Goal: Task Accomplishment & Management: Complete application form

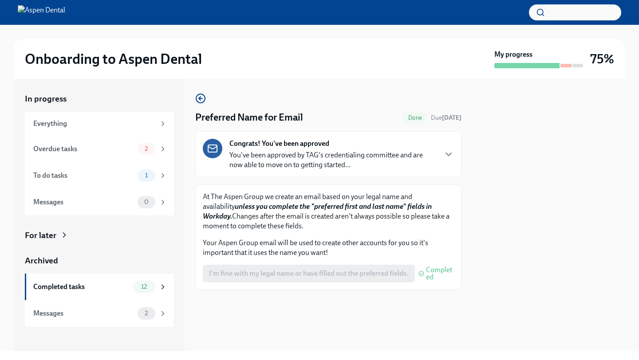
click at [287, 271] on div "I'm fine with my legal name or have filled out the preferred fields. Completed" at bounding box center [328, 274] width 251 height 18
click at [149, 183] on div "To do tasks 1" at bounding box center [99, 175] width 149 height 27
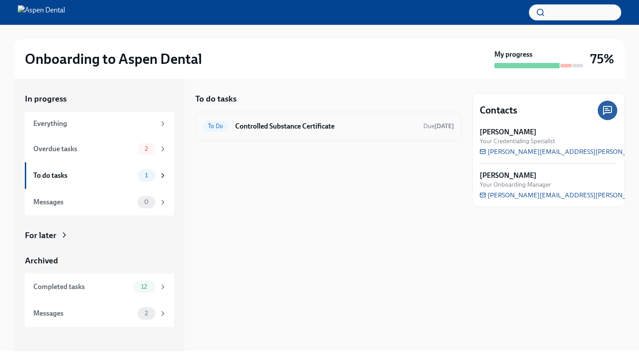
click at [272, 127] on h6 "Controlled Substance Certificate" at bounding box center [325, 127] width 181 height 10
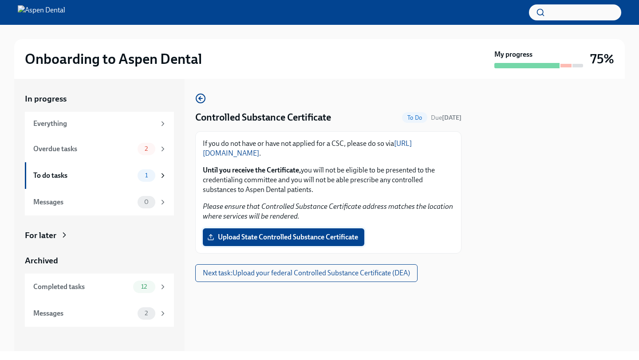
click at [249, 245] on label "Upload State Controlled Substance Certificate" at bounding box center [284, 238] width 162 height 18
click at [0, 0] on input "Upload State Controlled Substance Certificate" at bounding box center [0, 0] width 0 height 0
click at [252, 237] on span "Upload State Controlled Substance Certificate" at bounding box center [283, 237] width 149 height 9
click at [0, 0] on input "Upload State Controlled Substance Certificate" at bounding box center [0, 0] width 0 height 0
click at [343, 275] on span "Next task : Upload your federal Controlled Substance Certificate (DEA)" at bounding box center [306, 273] width 207 height 9
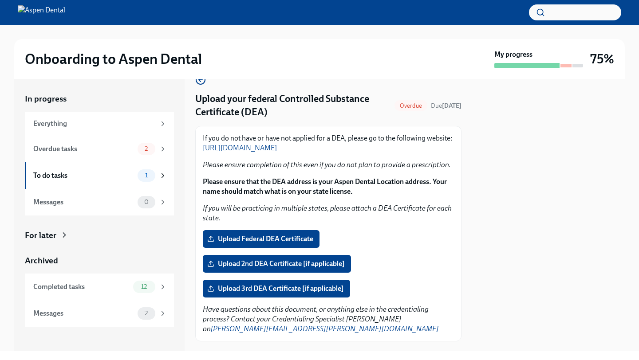
scroll to position [22, 0]
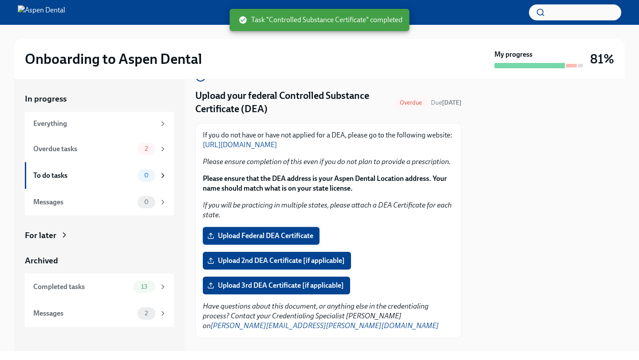
click at [313, 241] on label "Upload Federal DEA Certificate" at bounding box center [261, 236] width 117 height 18
click at [0, 0] on input "Upload Federal DEA Certificate" at bounding box center [0, 0] width 0 height 0
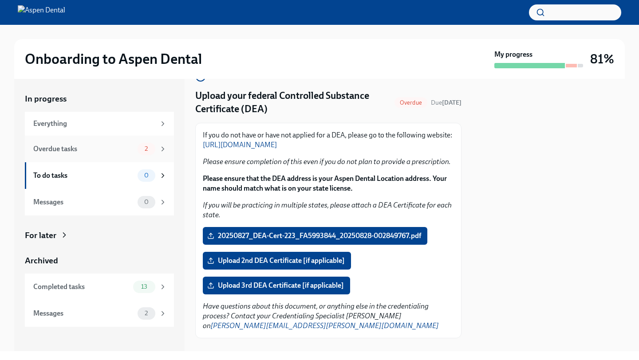
click at [141, 153] on div "2" at bounding box center [147, 149] width 18 height 12
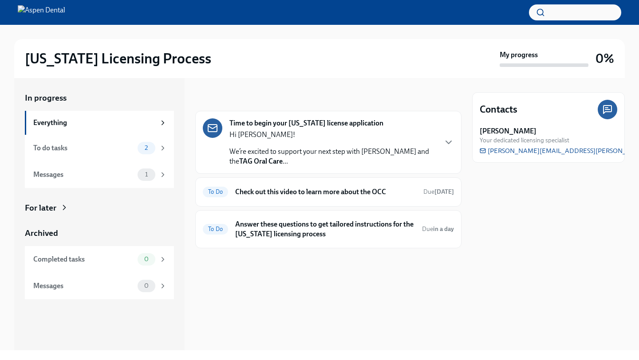
click at [432, 144] on div "Hi [PERSON_NAME]! We’re excited to support your next step with Aspen Dental and…" at bounding box center [332, 148] width 207 height 36
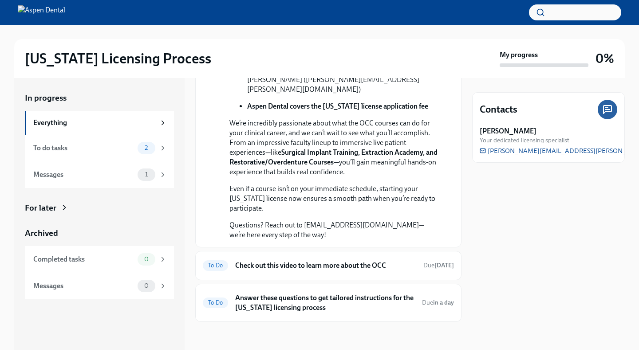
scroll to position [297, 0]
click at [358, 272] on div "To Do Check out this video to learn more about the OCC Due [DATE]" at bounding box center [328, 266] width 251 height 14
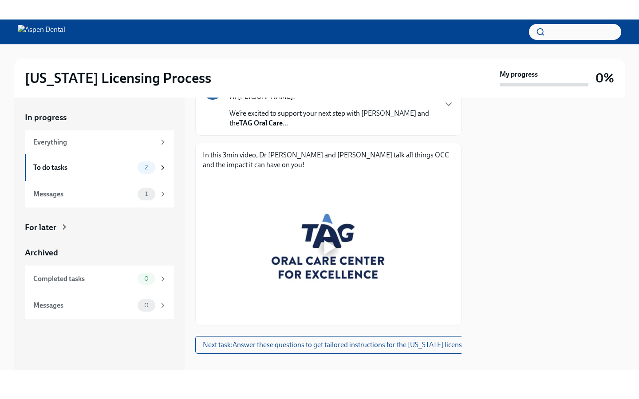
scroll to position [94, 0]
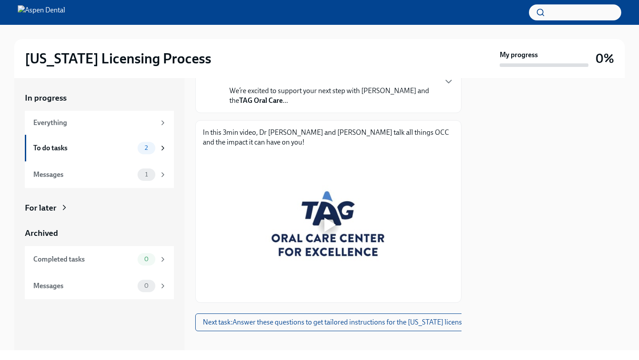
click at [326, 224] on div at bounding box center [330, 225] width 12 height 14
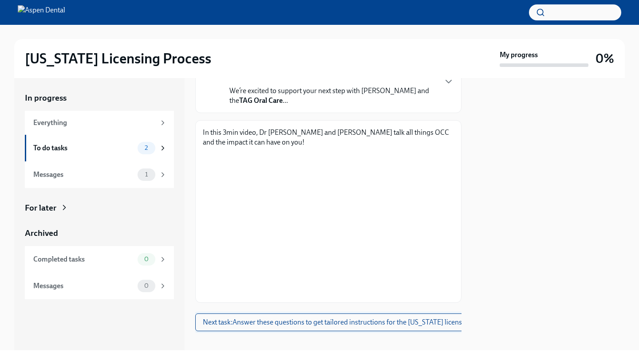
click at [376, 324] on span "Next task : Answer these questions to get tailored instructions for the [US_STA…" at bounding box center [350, 322] width 294 height 9
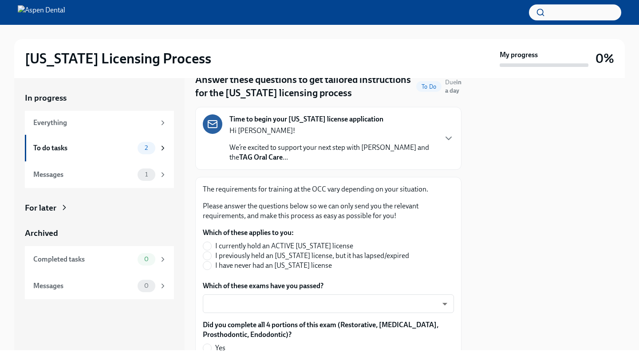
scroll to position [37, 0]
click at [254, 269] on span "I have never had an [US_STATE] license" at bounding box center [273, 266] width 117 height 10
click at [211, 269] on input "I have never had an [US_STATE] license" at bounding box center [207, 265] width 8 height 8
radio input "true"
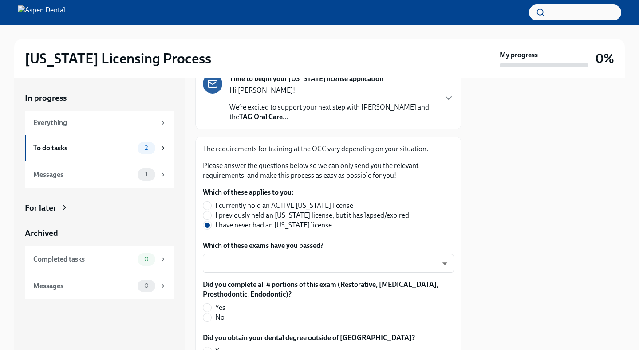
scroll to position [79, 0]
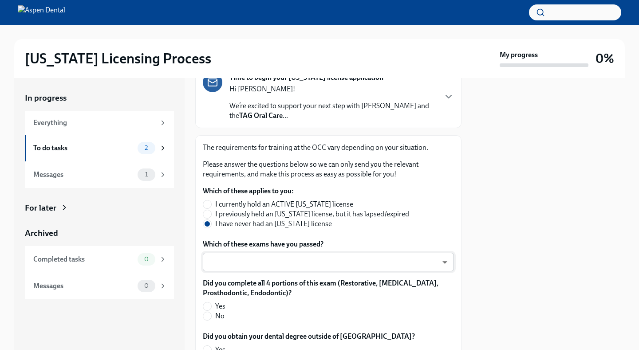
click at [268, 264] on body "[US_STATE] Licensing Process My progress 0% In progress Everything To do tasks …" at bounding box center [319, 180] width 639 height 360
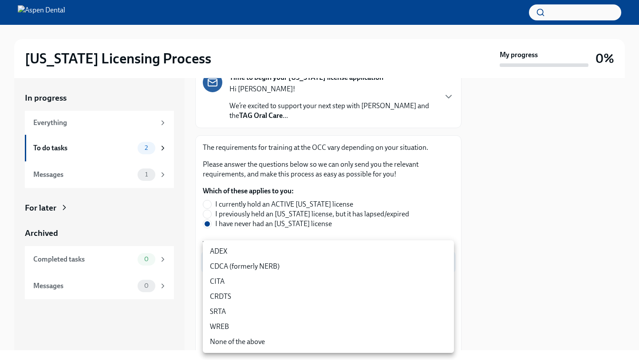
click at [275, 251] on li "ADEX" at bounding box center [328, 251] width 251 height 15
type input "pxo-W3vNi"
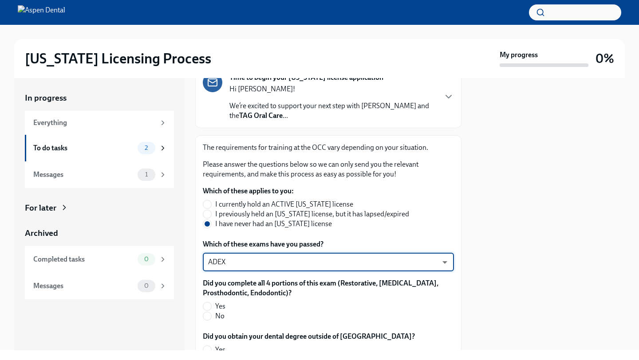
click at [275, 259] on body "[US_STATE] Licensing Process My progress 0% In progress Everything To do tasks …" at bounding box center [319, 180] width 639 height 360
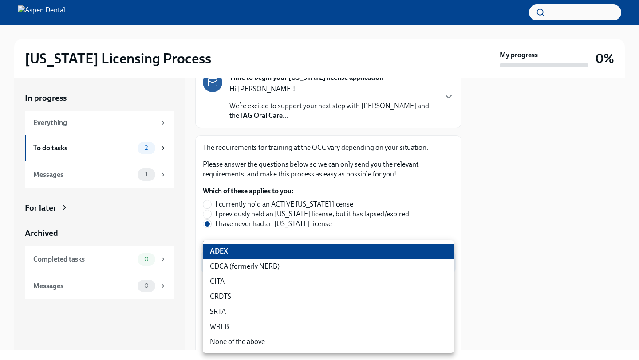
click at [327, 229] on div at bounding box center [319, 180] width 639 height 360
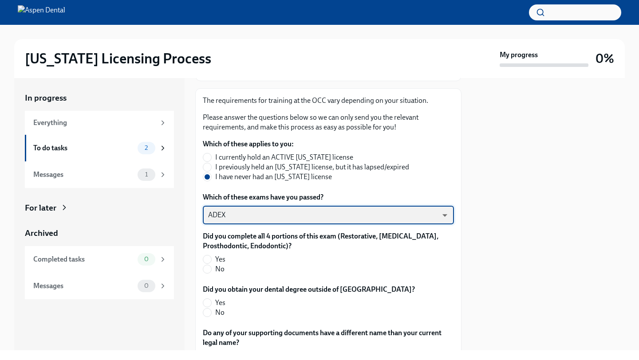
scroll to position [127, 0]
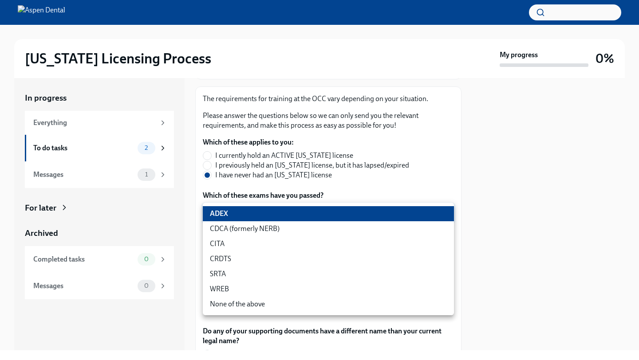
click at [286, 215] on body "[US_STATE] Licensing Process My progress 0% In progress Everything To do tasks …" at bounding box center [319, 180] width 639 height 360
click at [240, 217] on li "ADEX" at bounding box center [328, 213] width 251 height 15
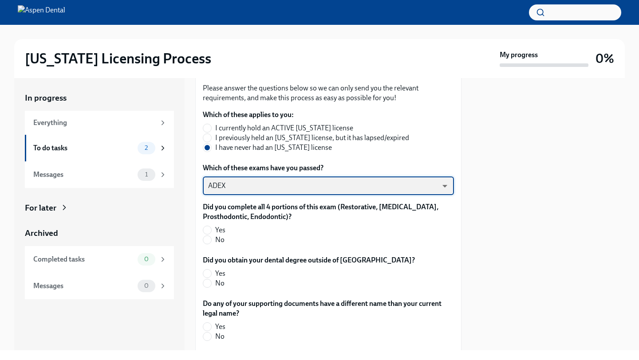
scroll to position [159, 0]
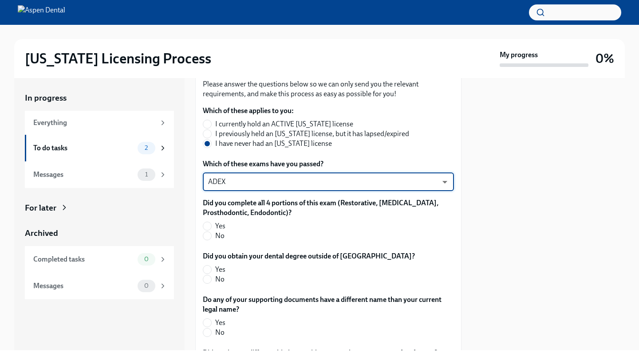
click at [214, 227] on label "Yes" at bounding box center [325, 226] width 244 height 10
click at [211, 227] on input "Yes" at bounding box center [207, 226] width 8 height 8
radio input "true"
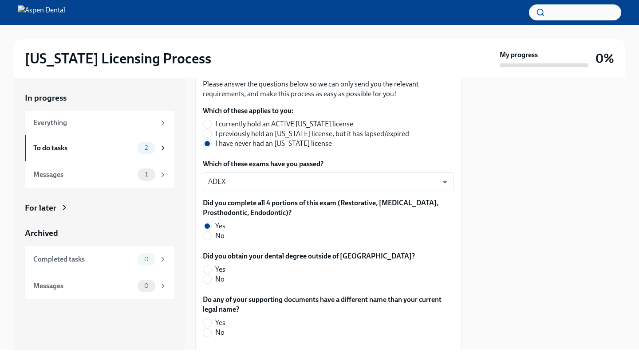
click at [216, 280] on span "No" at bounding box center [219, 280] width 9 height 10
click at [211, 280] on input "No" at bounding box center [207, 280] width 8 height 8
radio input "true"
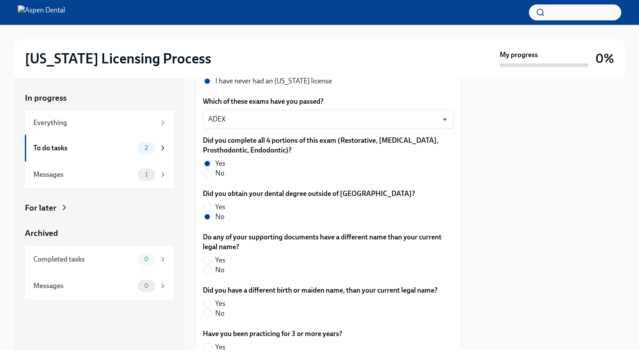
scroll to position [222, 0]
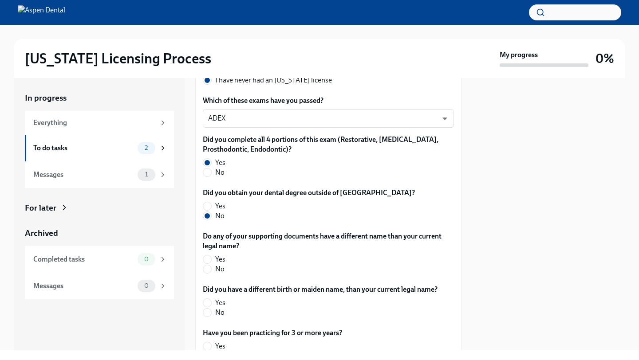
click at [214, 273] on label "No" at bounding box center [325, 270] width 244 height 10
click at [211, 273] on input "No" at bounding box center [207, 269] width 8 height 8
radio input "true"
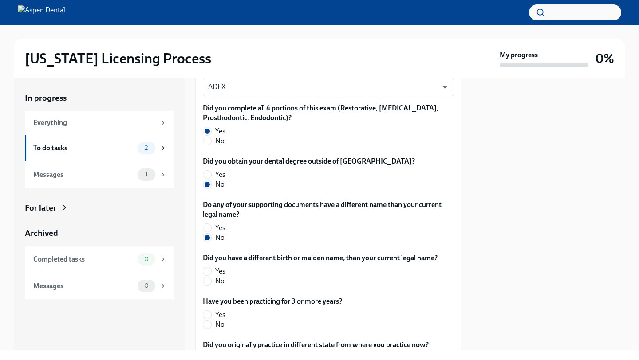
scroll to position [254, 0]
click at [215, 282] on span "No" at bounding box center [219, 281] width 9 height 10
click at [211, 282] on input "No" at bounding box center [207, 281] width 8 height 8
radio input "true"
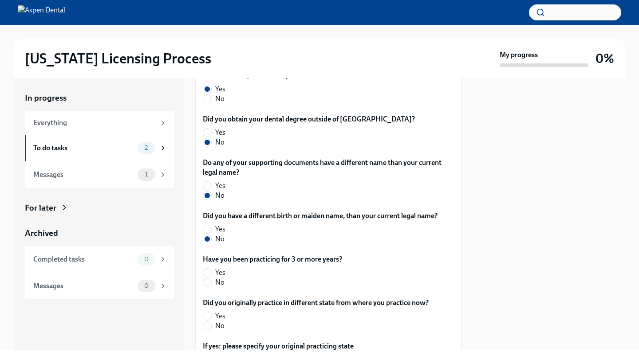
scroll to position [298, 0]
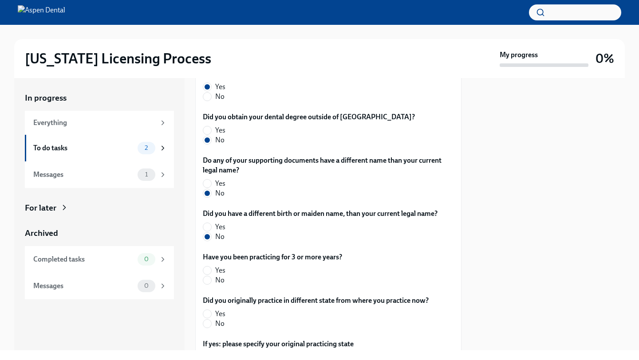
click at [212, 282] on label "No" at bounding box center [269, 281] width 132 height 10
click at [211, 282] on input "No" at bounding box center [207, 281] width 8 height 8
radio input "true"
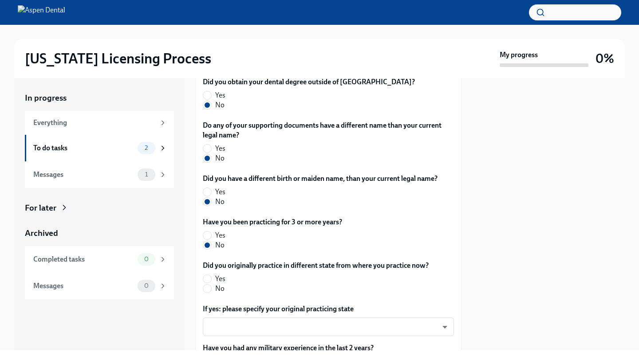
scroll to position [337, 0]
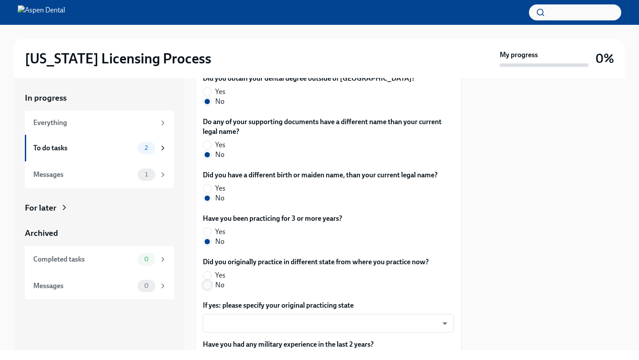
click at [211, 286] on span at bounding box center [207, 285] width 9 height 9
click at [211, 286] on input "No" at bounding box center [207, 285] width 8 height 8
radio input "true"
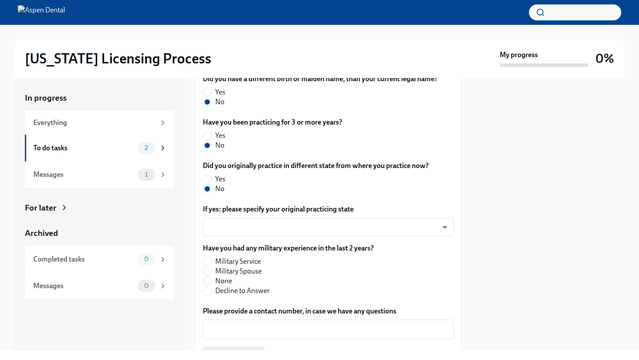
scroll to position [444, 0]
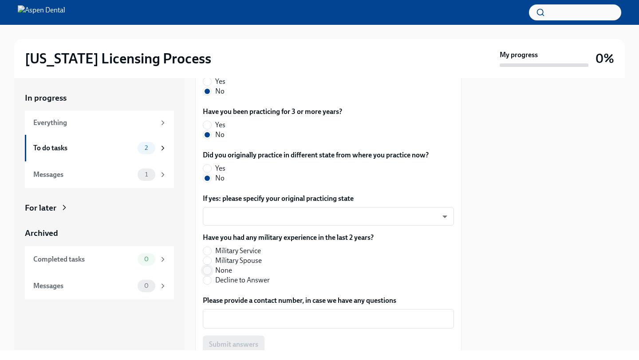
click at [207, 273] on input "None" at bounding box center [207, 271] width 8 height 8
radio input "true"
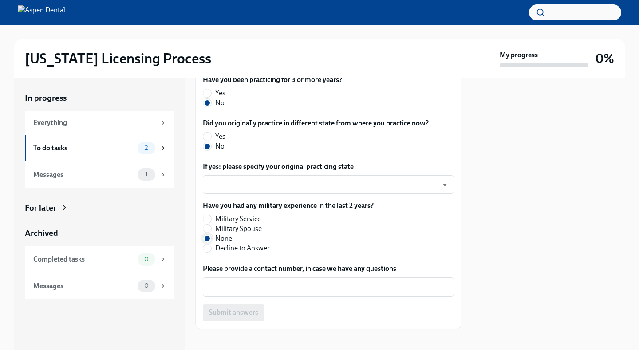
scroll to position [483, 0]
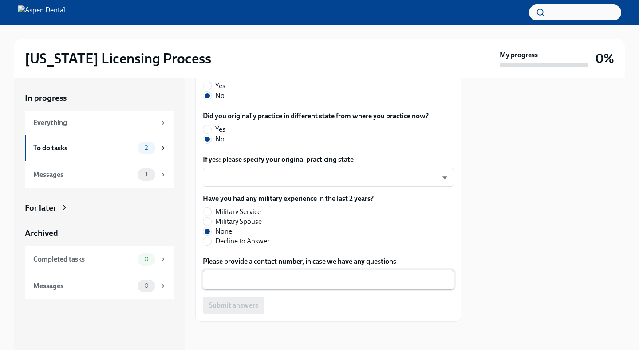
click at [225, 279] on textarea "Please provide a contact number, in case we have any questions" at bounding box center [328, 280] width 241 height 11
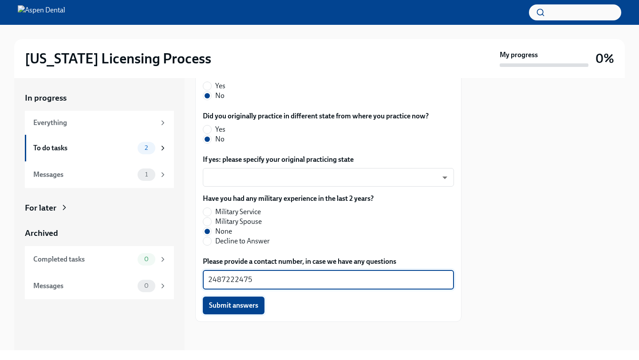
type textarea "2487222475"
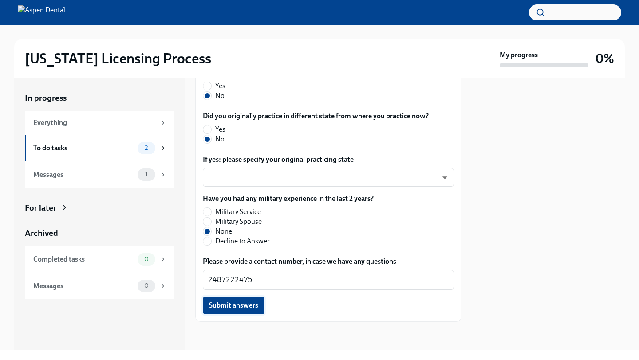
click at [238, 308] on span "Submit answers" at bounding box center [233, 305] width 49 height 9
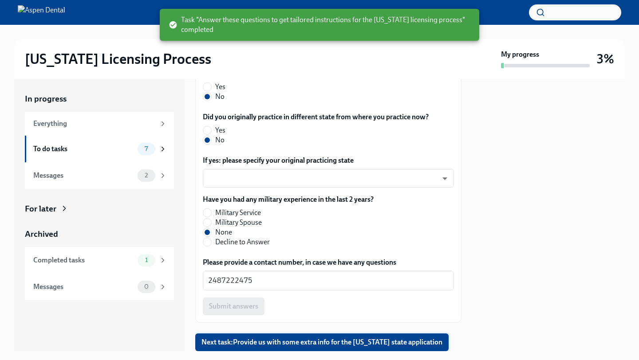
click at [277, 343] on span "Next task : Provide us with some extra info for the [US_STATE] state application" at bounding box center [322, 342] width 241 height 9
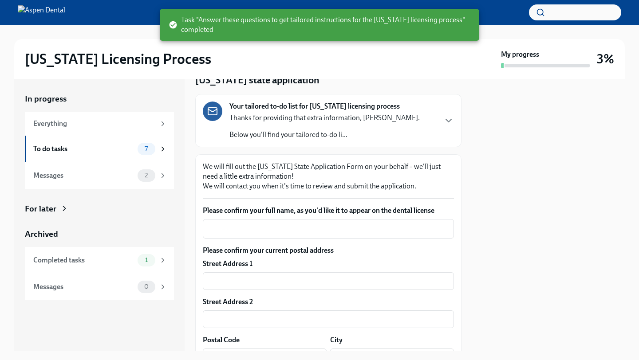
scroll to position [51, 0]
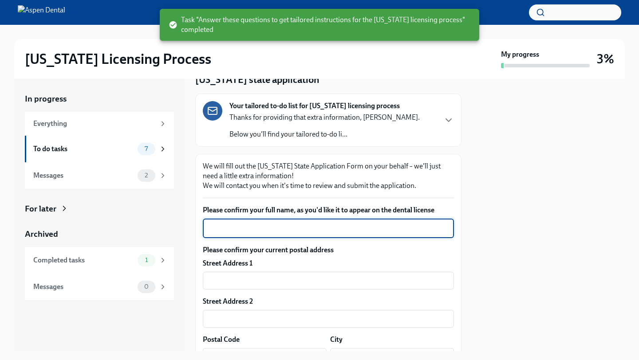
click at [276, 228] on textarea "Please confirm your full name, as you'd like it to appear on the dental license" at bounding box center [328, 228] width 241 height 11
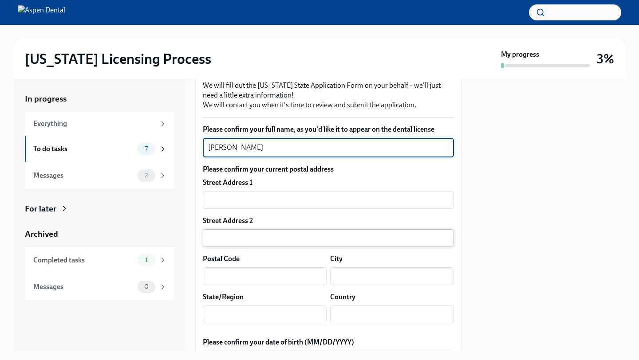
scroll to position [143, 0]
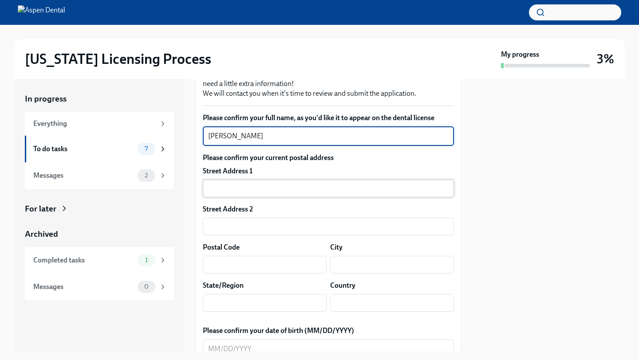
type textarea "[PERSON_NAME]"
click at [249, 194] on input "text" at bounding box center [328, 189] width 251 height 18
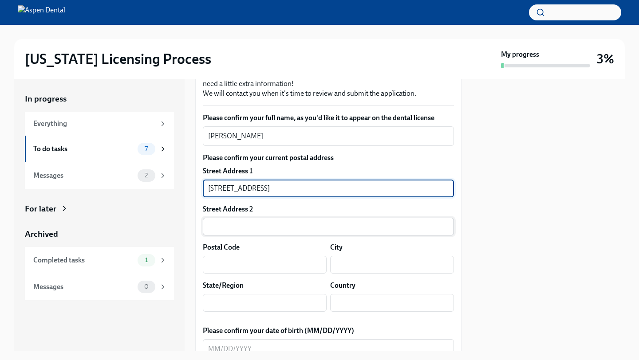
type input "[STREET_ADDRESS]"
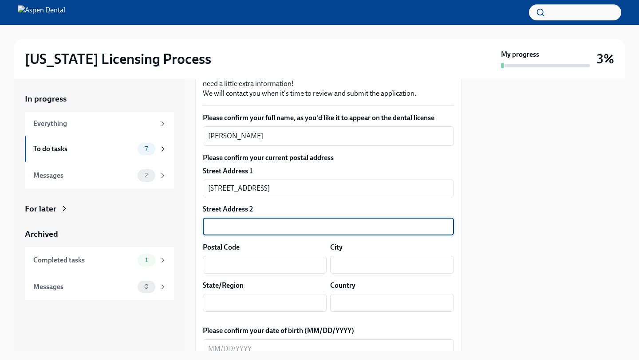
click at [247, 232] on input "text" at bounding box center [328, 227] width 251 height 18
type input "apt 102"
click at [259, 267] on input "text" at bounding box center [265, 265] width 124 height 18
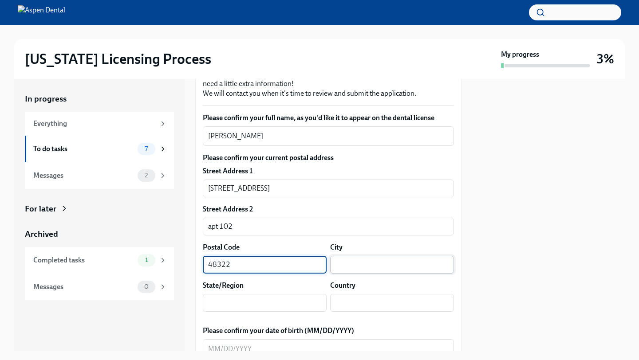
type input "48322"
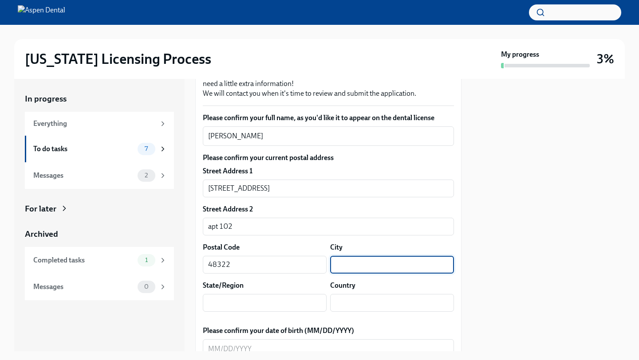
click at [368, 269] on input "text" at bounding box center [392, 265] width 124 height 18
type input "[GEOGRAPHIC_DATA]"
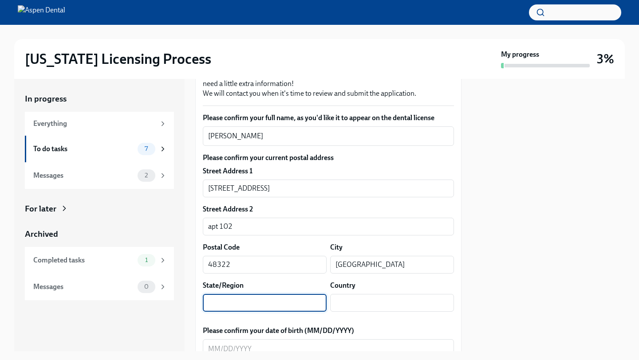
click at [289, 303] on input "text" at bounding box center [265, 303] width 124 height 18
type input "[US_STATE]"
click at [384, 305] on input "text" at bounding box center [392, 303] width 124 height 18
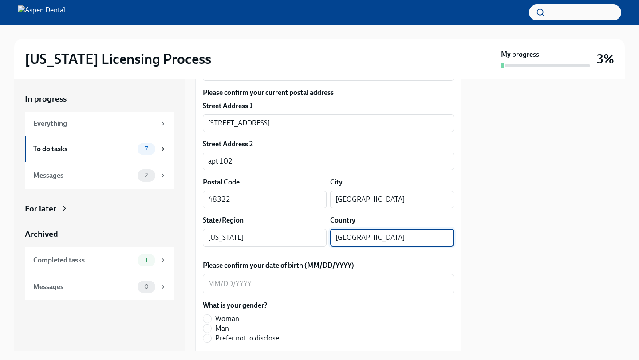
scroll to position [212, 0]
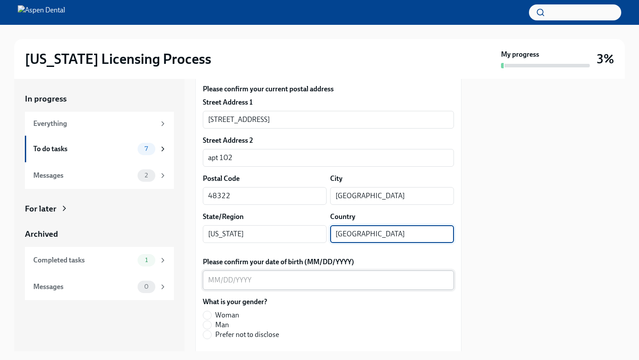
type input "[GEOGRAPHIC_DATA]"
click at [238, 280] on textarea "Please confirm your date of birth (MM/DD/YYYY)" at bounding box center [328, 280] width 241 height 11
click at [279, 317] on div "Woman Man Prefer not to disclose" at bounding box center [244, 325] width 83 height 29
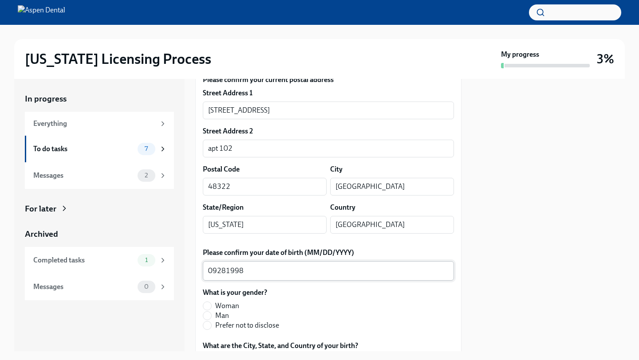
click at [217, 272] on textarea "09281998" at bounding box center [328, 271] width 241 height 11
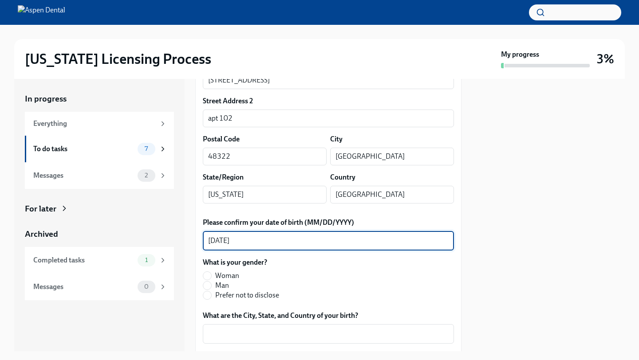
scroll to position [263, 0]
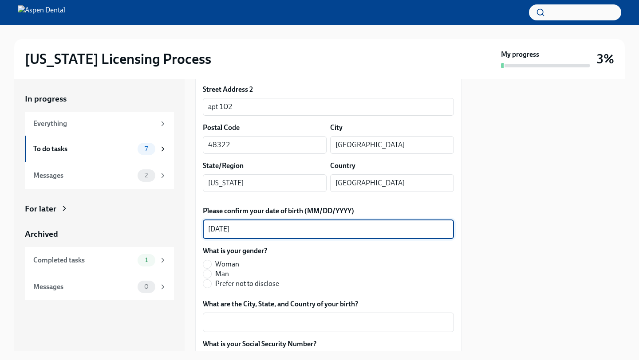
type textarea "[DATE]"
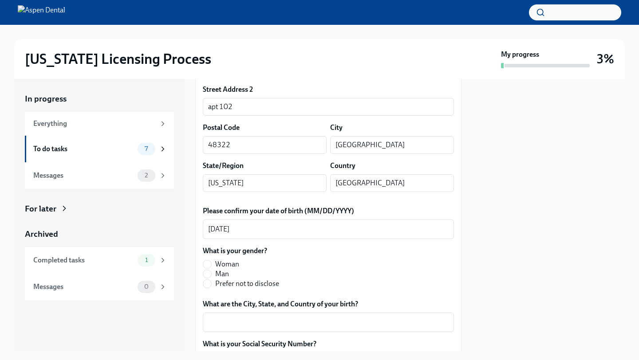
click at [215, 275] on label "Man" at bounding box center [241, 274] width 76 height 10
click at [211, 275] on input "Man" at bounding box center [207, 274] width 8 height 8
radio input "true"
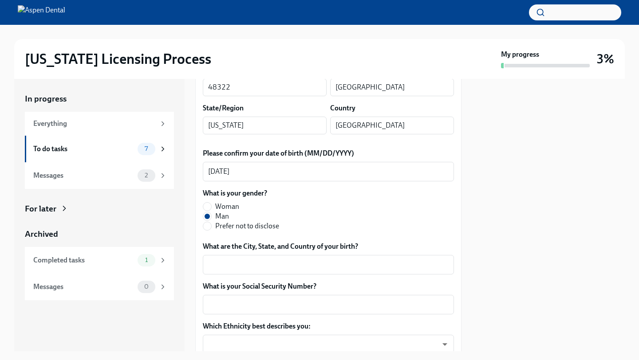
scroll to position [321, 0]
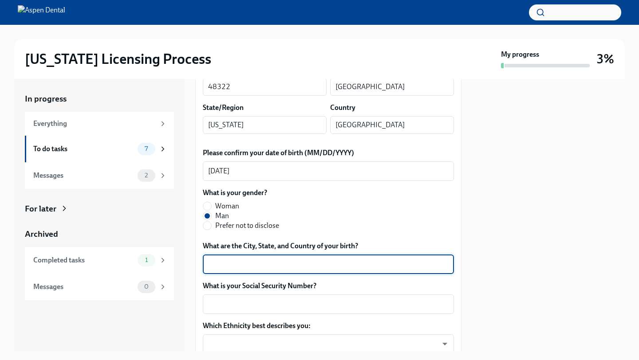
click at [273, 266] on textarea "What are the City, State, and Country of your birth?" at bounding box center [328, 264] width 241 height 11
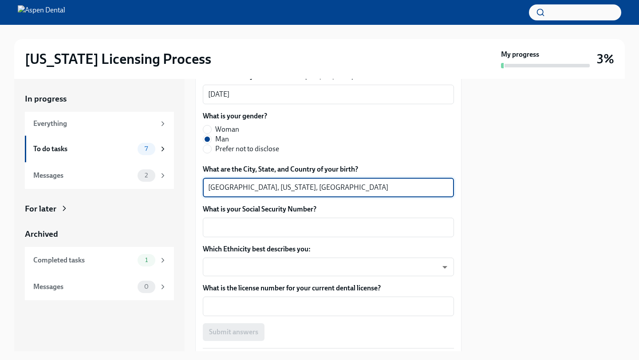
scroll to position [407, 0]
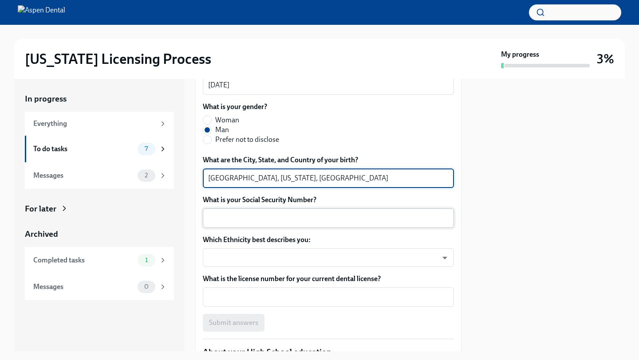
type textarea "[GEOGRAPHIC_DATA], [US_STATE], [GEOGRAPHIC_DATA]"
click at [262, 217] on textarea "What is your Social Security Number?" at bounding box center [328, 218] width 241 height 11
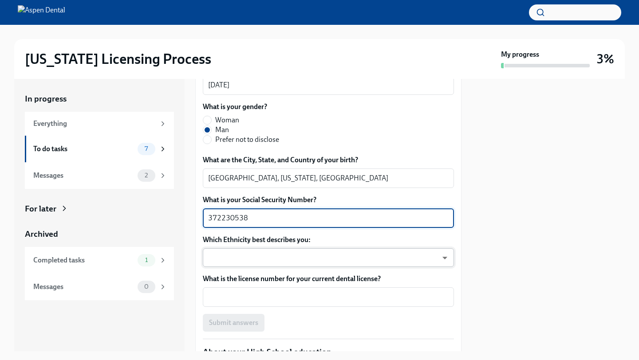
type textarea "372230538"
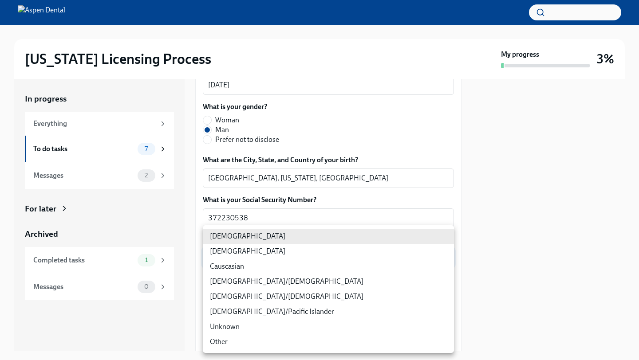
click at [285, 262] on body "[US_STATE] Licensing Process My progress 3% In progress Everything To do tasks …" at bounding box center [319, 180] width 639 height 360
click at [241, 342] on li "Other" at bounding box center [328, 342] width 251 height 15
type input "jgEhbs7t7"
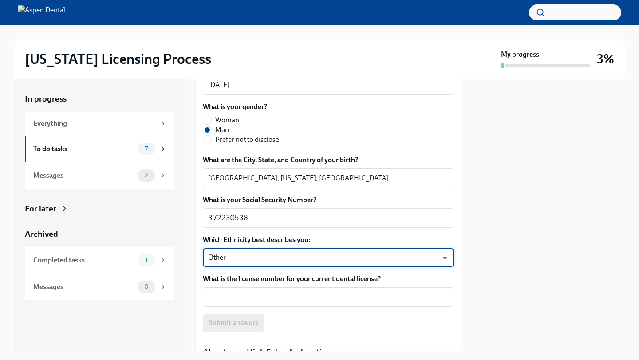
click at [246, 262] on body "[US_STATE] Licensing Process My progress 3% In progress Everything To do tasks …" at bounding box center [319, 180] width 639 height 360
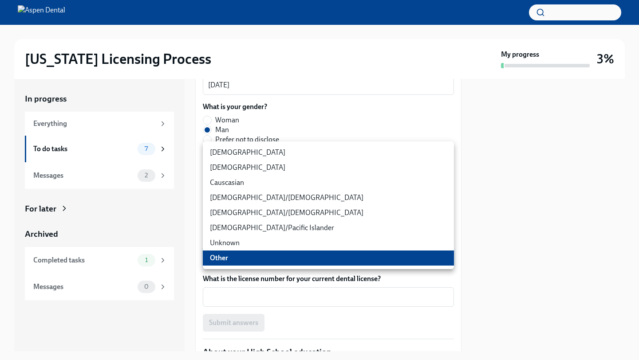
click at [273, 297] on div at bounding box center [319, 180] width 639 height 360
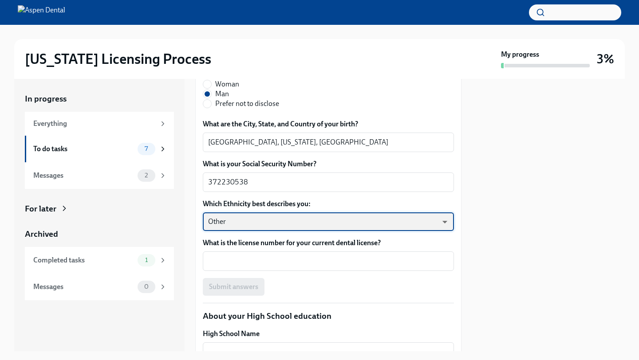
scroll to position [444, 0]
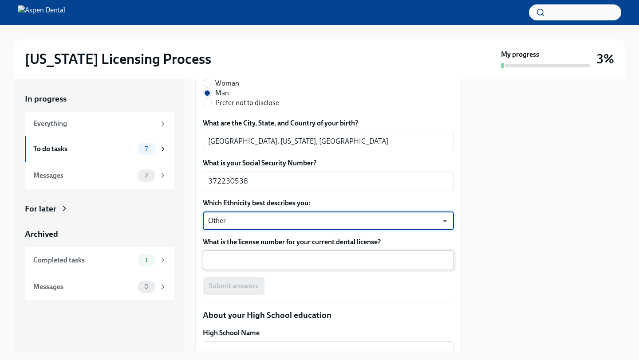
click at [283, 262] on textarea "What is the license number for your current dental license?" at bounding box center [328, 260] width 241 height 11
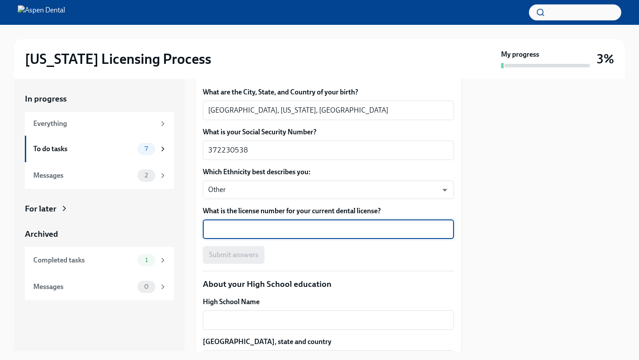
scroll to position [474, 0]
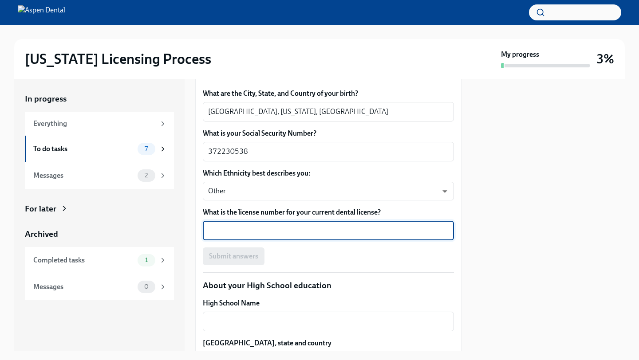
paste textarea "2901602806"
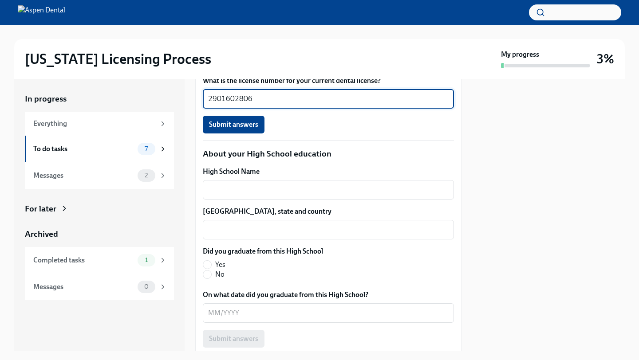
scroll to position [607, 0]
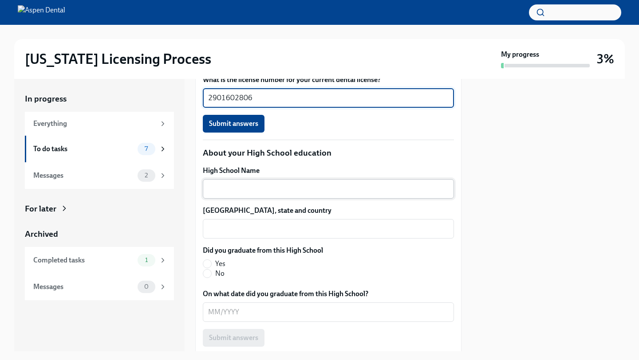
type textarea "2901602806"
click at [262, 191] on textarea "High School Name" at bounding box center [328, 189] width 241 height 11
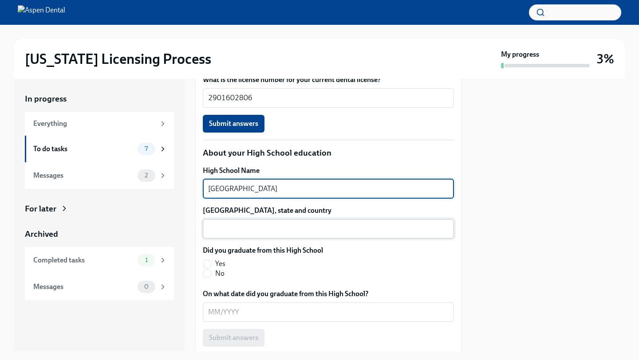
type textarea "[GEOGRAPHIC_DATA]"
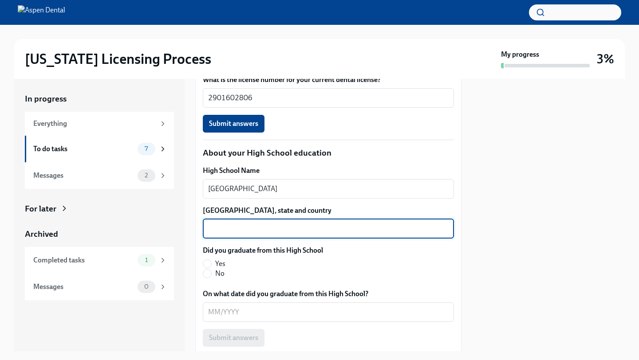
click at [275, 224] on textarea "[GEOGRAPHIC_DATA], state and country" at bounding box center [328, 229] width 241 height 11
type textarea "[GEOGRAPHIC_DATA], [US_STATE], [GEOGRAPHIC_DATA]"
click at [216, 263] on span "Yes" at bounding box center [220, 264] width 10 height 10
click at [211, 263] on input "Yes" at bounding box center [207, 264] width 8 height 8
radio input "true"
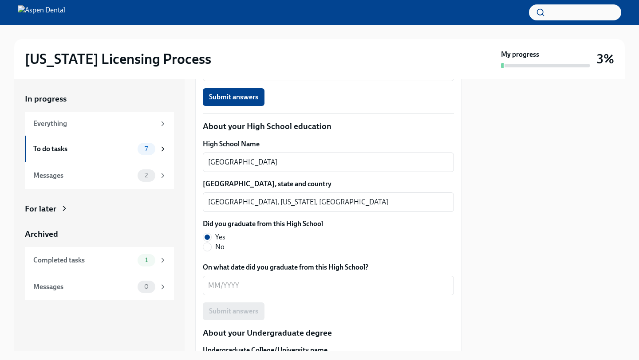
scroll to position [637, 0]
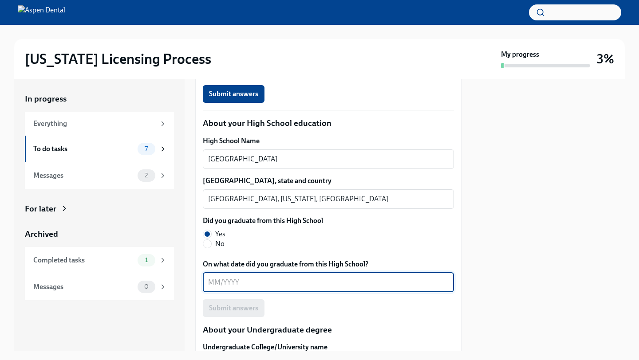
click at [224, 281] on textarea "On what date did you graduate from this High School?" at bounding box center [328, 282] width 241 height 11
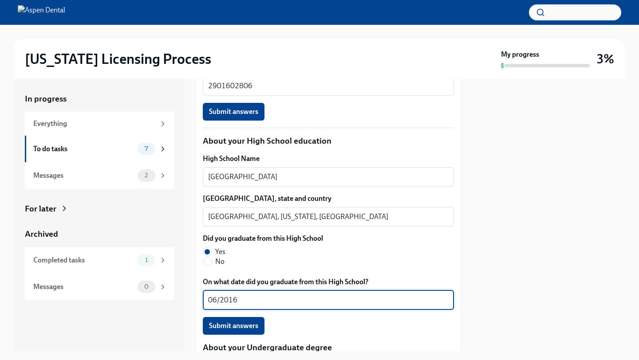
scroll to position [581, 0]
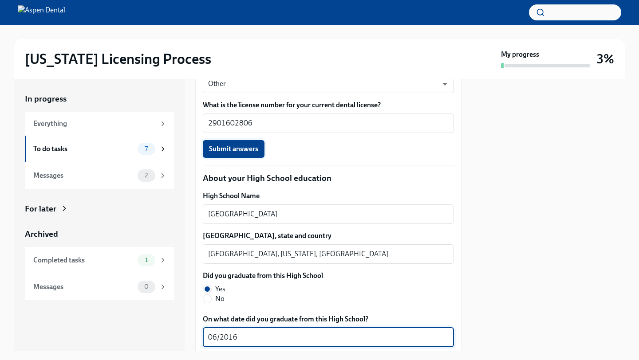
type textarea "06/2016"
click at [244, 147] on span "Submit answers" at bounding box center [233, 149] width 49 height 9
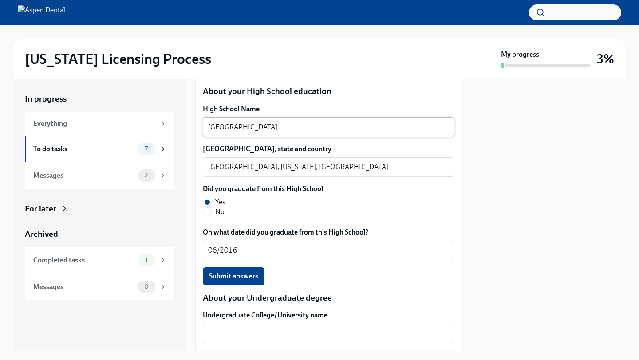
scroll to position [696, 0]
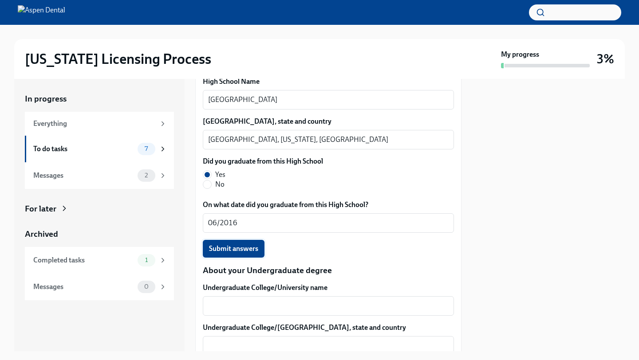
click at [257, 250] on span "Submit answers" at bounding box center [233, 249] width 49 height 9
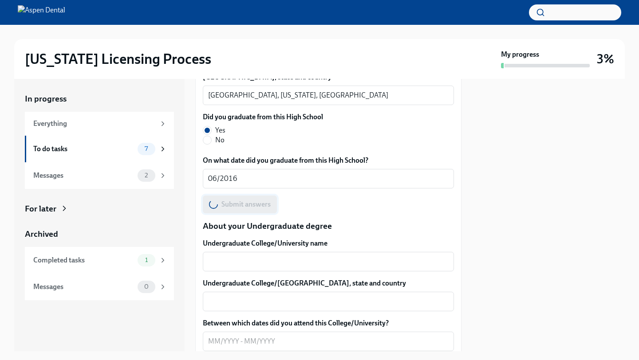
scroll to position [743, 0]
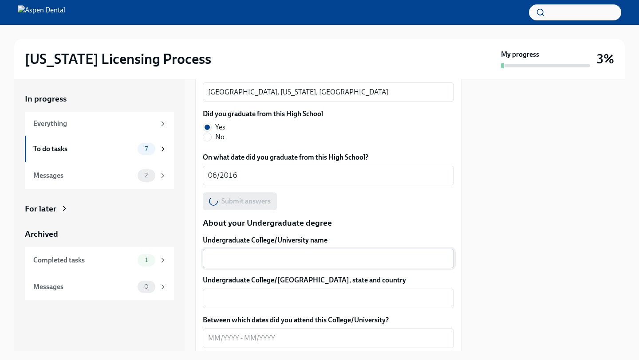
click at [259, 257] on textarea "Undergraduate College/University name" at bounding box center [328, 258] width 241 height 11
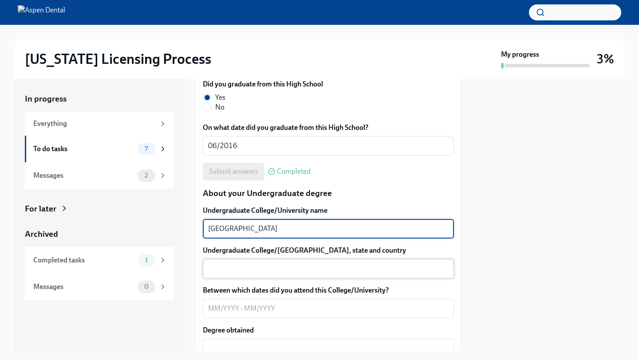
scroll to position [775, 0]
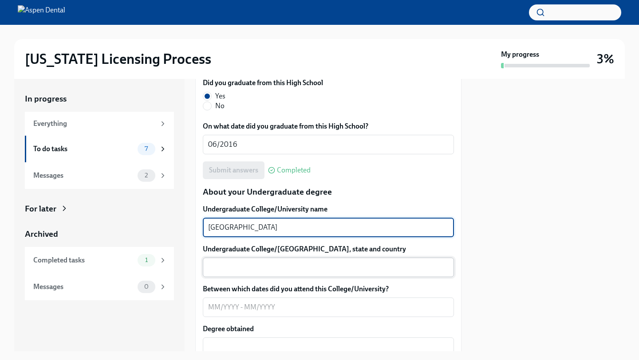
type textarea "[GEOGRAPHIC_DATA]"
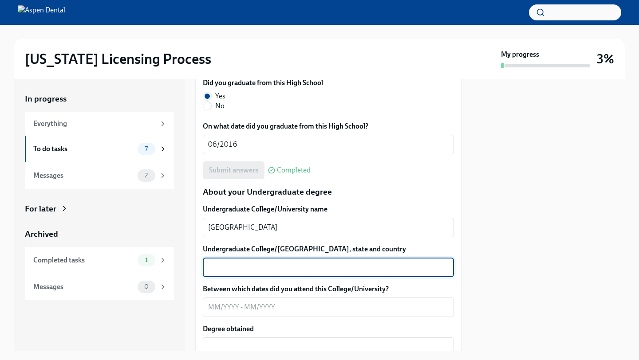
click at [261, 265] on textarea "Undergraduate College/[GEOGRAPHIC_DATA], state and country" at bounding box center [328, 267] width 241 height 11
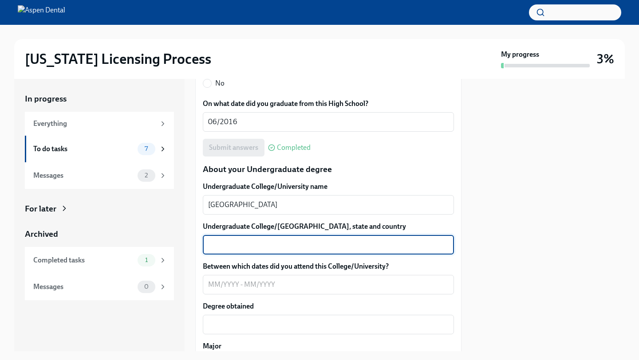
click at [261, 246] on textarea "Undergraduate College/[GEOGRAPHIC_DATA], state and country" at bounding box center [328, 245] width 241 height 11
type textarea "[GEOGRAPHIC_DATA], [US_STATE], [GEOGRAPHIC_DATA]"
click at [276, 287] on textarea "Between which dates did you attend this College/University?" at bounding box center [328, 285] width 241 height 11
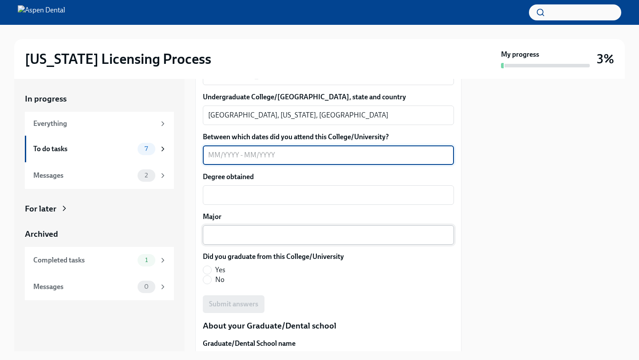
scroll to position [936, 0]
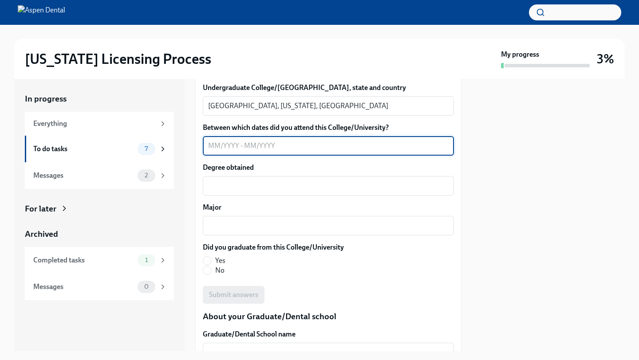
click at [277, 146] on textarea "Between which dates did you attend this College/University?" at bounding box center [328, 146] width 241 height 11
type textarea "01/2019-05/2021"
click at [277, 185] on textarea "Degree obtained" at bounding box center [328, 186] width 241 height 11
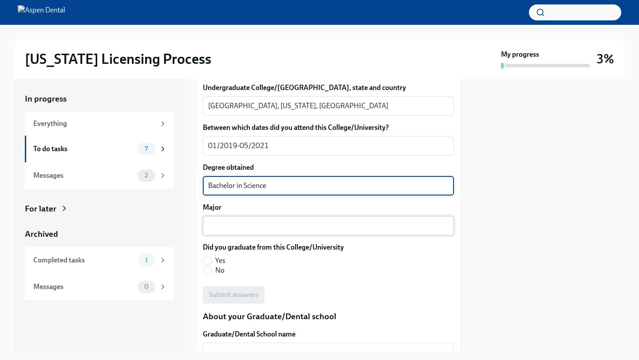
type textarea "Bachelor in Science"
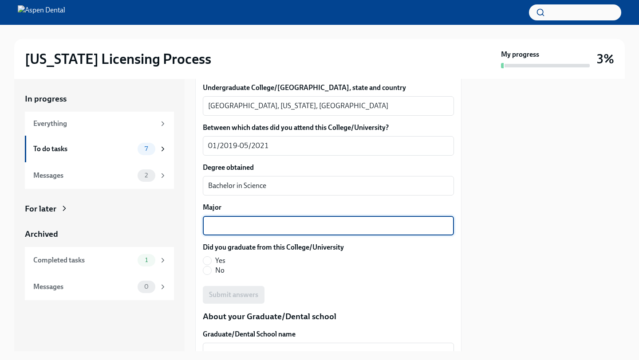
click at [279, 223] on textarea "Major" at bounding box center [328, 226] width 241 height 11
type textarea "Biology"
click at [223, 261] on span "Yes" at bounding box center [220, 261] width 10 height 10
click at [211, 261] on input "Yes" at bounding box center [207, 261] width 8 height 8
radio input "true"
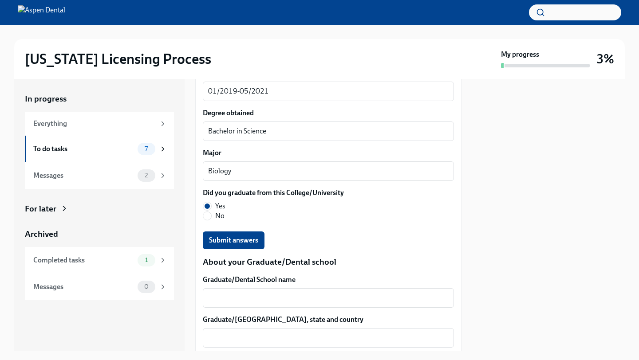
scroll to position [992, 0]
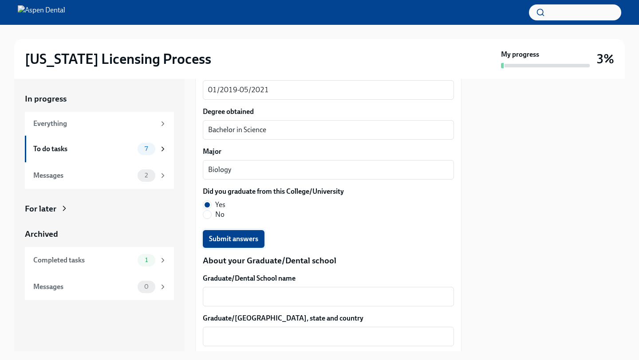
click at [233, 242] on span "Submit answers" at bounding box center [233, 239] width 49 height 9
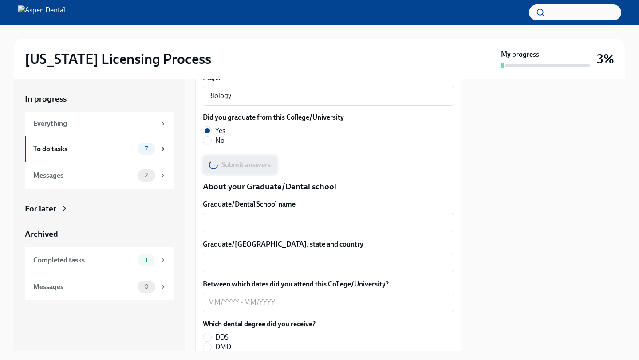
scroll to position [1070, 0]
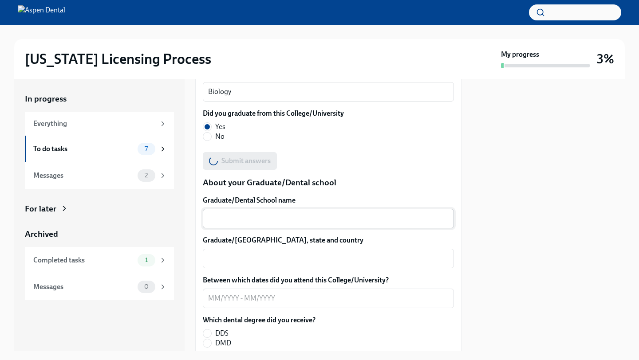
click at [249, 225] on div "x ​" at bounding box center [328, 219] width 251 height 20
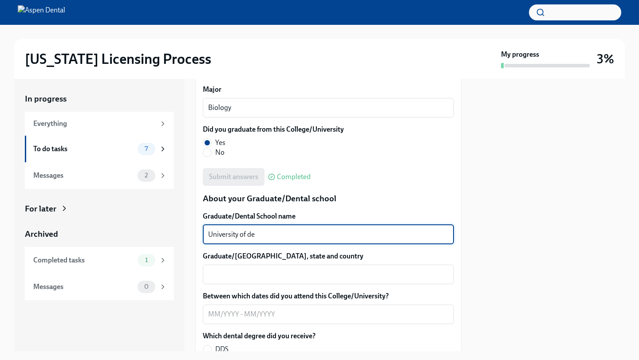
scroll to position [1055, 0]
type textarea "[GEOGRAPHIC_DATA] of Dentistry"
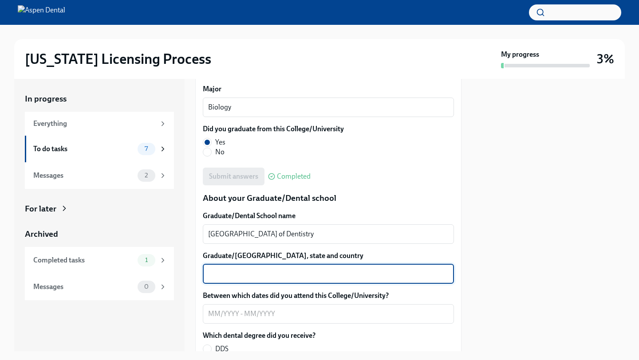
click at [284, 277] on textarea "Graduate/[GEOGRAPHIC_DATA], state and country" at bounding box center [328, 274] width 241 height 11
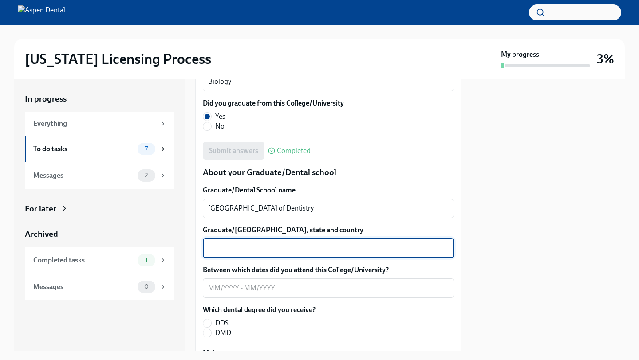
scroll to position [1081, 0]
type textarea "[GEOGRAPHIC_DATA], [US_STATE], [GEOGRAPHIC_DATA]"
click at [290, 289] on textarea "Between which dates did you attend this College/University?" at bounding box center [328, 288] width 241 height 11
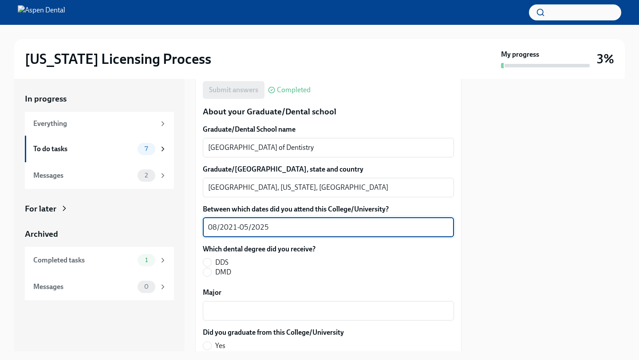
scroll to position [1143, 0]
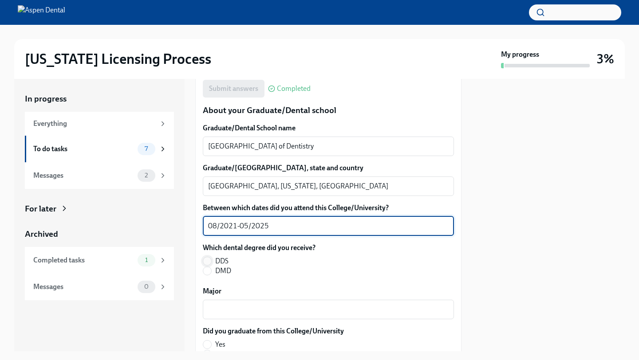
type textarea "08/2021-05/2025"
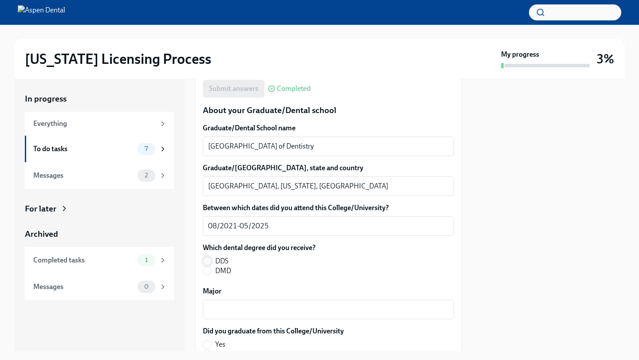
click at [210, 261] on input "DDS" at bounding box center [207, 261] width 8 height 8
radio input "true"
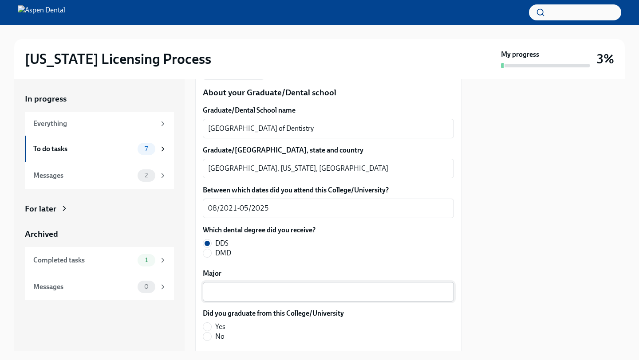
scroll to position [1161, 0]
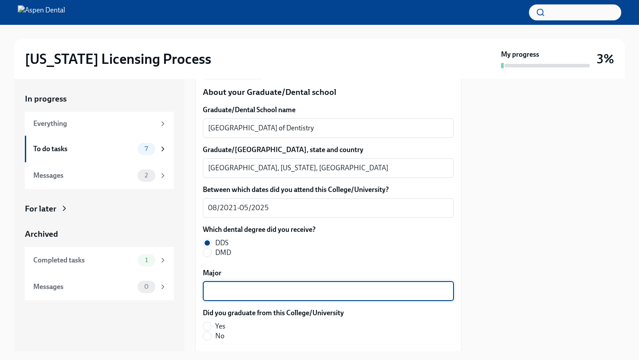
click at [242, 297] on textarea "Major" at bounding box center [328, 291] width 241 height 11
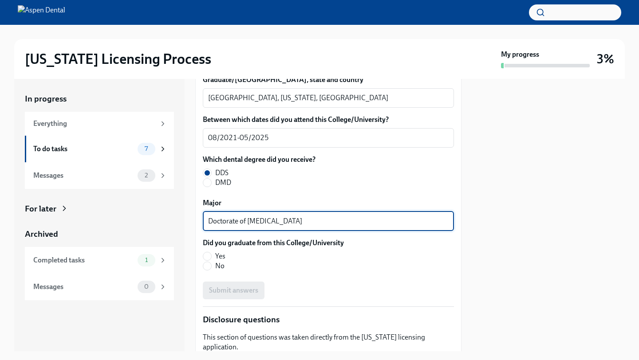
scroll to position [1234, 0]
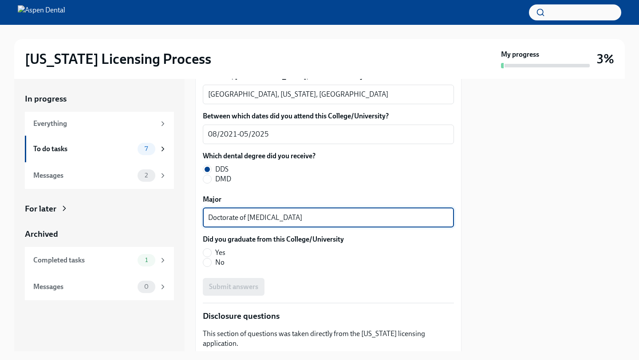
type textarea "Doctorate of [MEDICAL_DATA]"
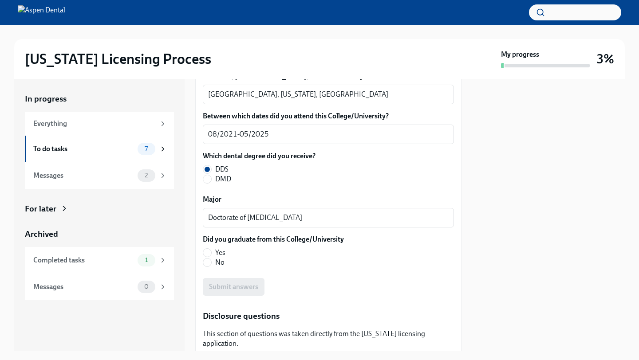
click at [212, 257] on label "Yes" at bounding box center [270, 253] width 134 height 10
click at [211, 257] on input "Yes" at bounding box center [207, 253] width 8 height 8
radio input "true"
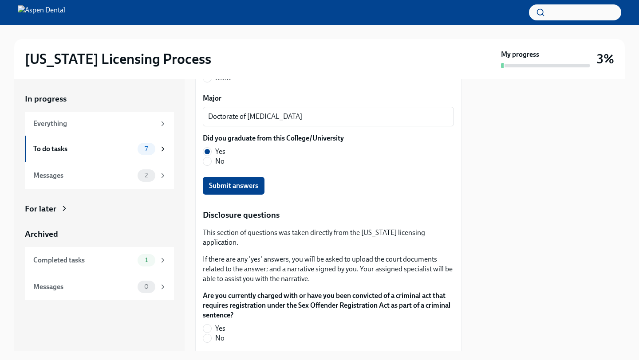
scroll to position [1339, 0]
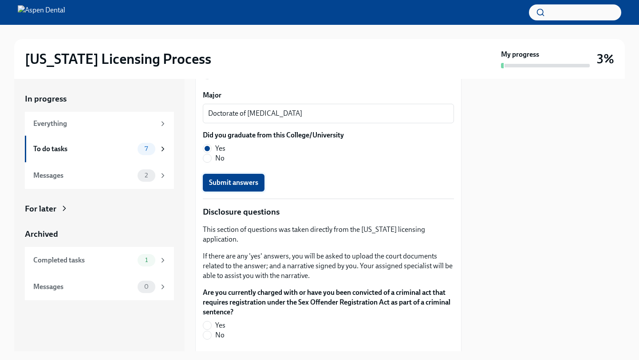
click at [257, 180] on span "Submit answers" at bounding box center [233, 182] width 49 height 9
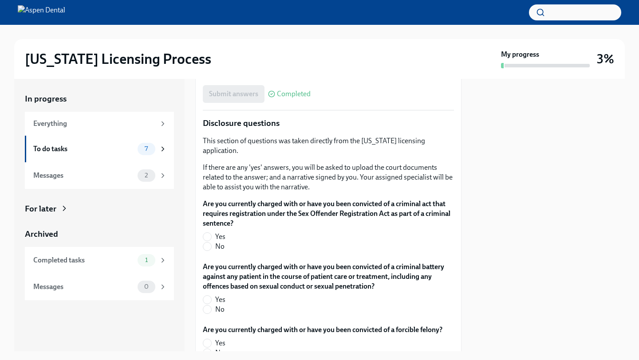
scroll to position [1428, 0]
click at [214, 241] on label "No" at bounding box center [325, 246] width 244 height 10
click at [211, 242] on input "No" at bounding box center [207, 246] width 8 height 8
radio input "true"
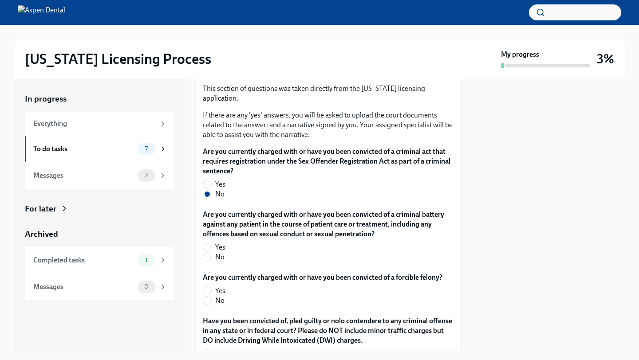
scroll to position [1481, 0]
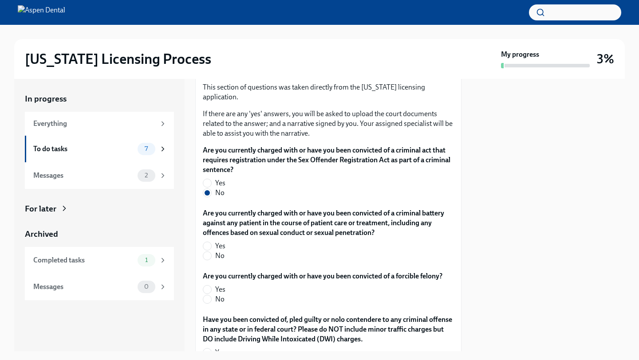
click at [213, 251] on label "No" at bounding box center [325, 256] width 244 height 10
click at [211, 252] on input "No" at bounding box center [207, 256] width 8 height 8
radio input "true"
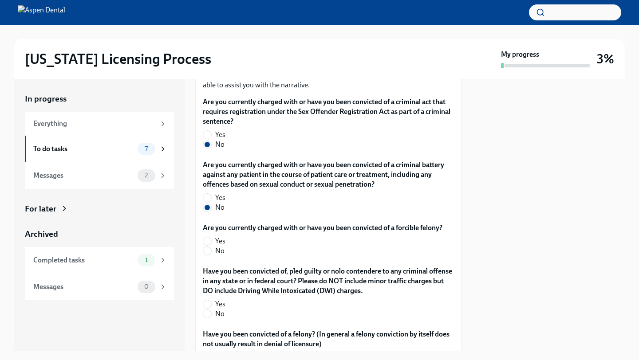
scroll to position [1530, 0]
click at [213, 246] on div "Are you currently charged with or have you been convicted of a forcible felony?…" at bounding box center [328, 241] width 251 height 36
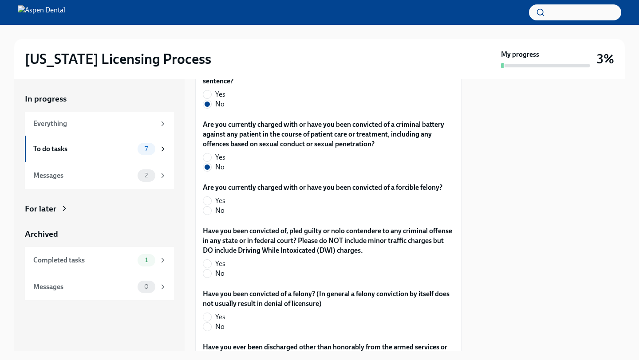
scroll to position [1571, 0]
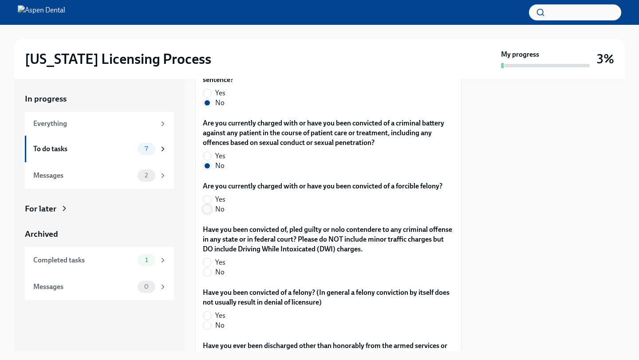
click at [208, 206] on input "No" at bounding box center [207, 210] width 8 height 8
radio input "true"
click at [208, 269] on input "No" at bounding box center [207, 273] width 8 height 8
radio input "true"
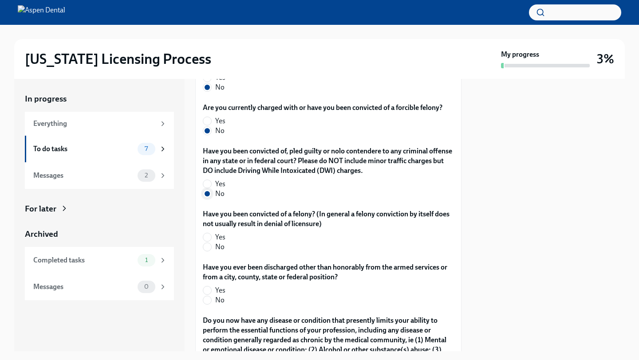
scroll to position [1651, 0]
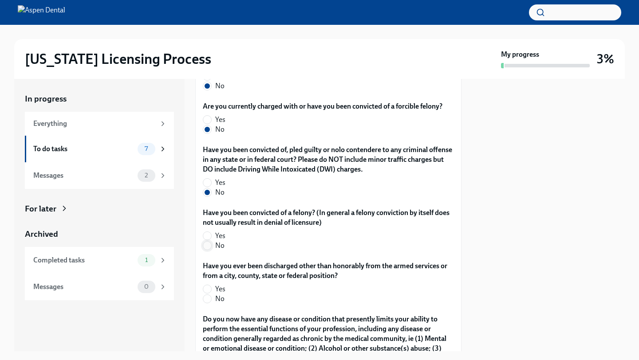
click at [209, 242] on input "No" at bounding box center [207, 246] width 8 height 8
radio input "true"
click at [210, 295] on input "No" at bounding box center [207, 299] width 8 height 8
radio input "true"
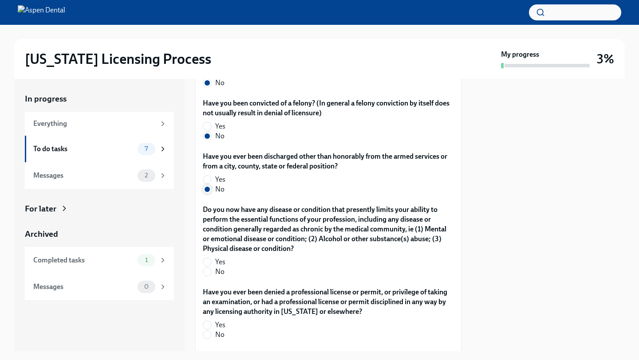
scroll to position [1764, 0]
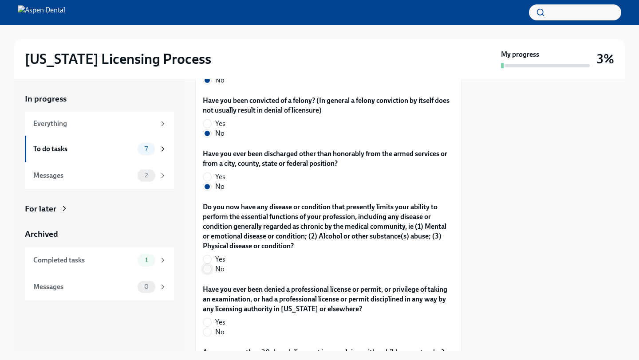
click at [210, 265] on input "No" at bounding box center [207, 269] width 8 height 8
radio input "true"
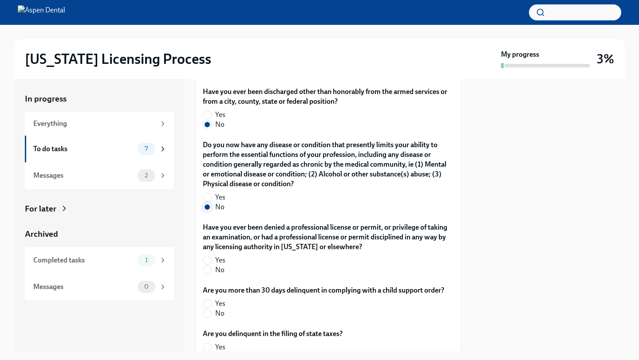
scroll to position [1826, 0]
click at [211, 265] on label "No" at bounding box center [325, 270] width 244 height 10
click at [211, 266] on input "No" at bounding box center [207, 270] width 8 height 8
radio input "true"
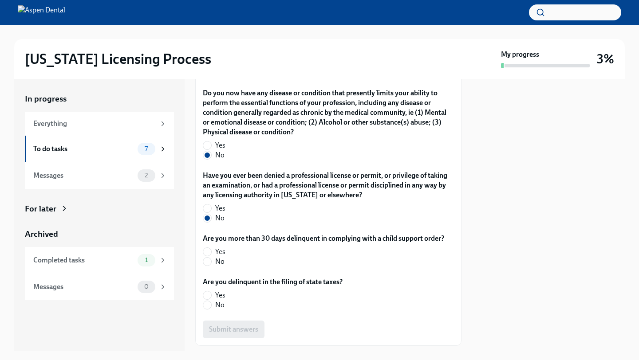
scroll to position [1879, 0]
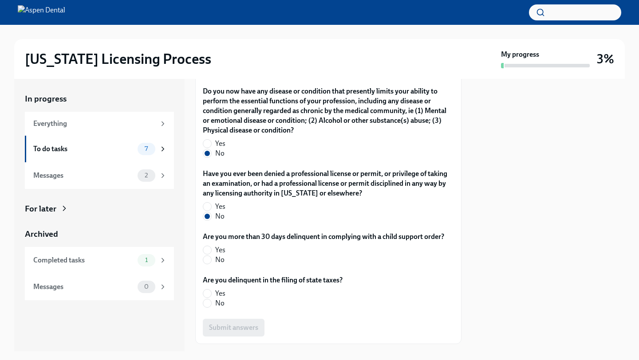
click at [211, 255] on label "No" at bounding box center [320, 260] width 234 height 10
click at [211, 256] on input "No" at bounding box center [207, 260] width 8 height 8
radio input "true"
click at [211, 299] on span at bounding box center [207, 303] width 9 height 9
click at [211, 300] on input "No" at bounding box center [207, 304] width 8 height 8
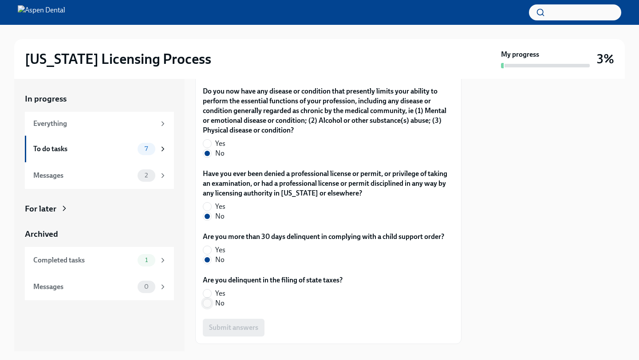
radio input "true"
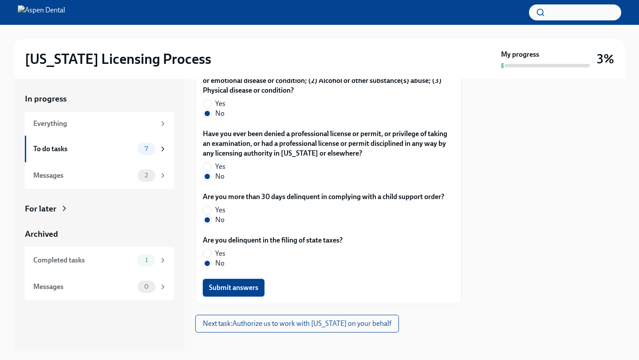
click at [235, 284] on span "Submit answers" at bounding box center [233, 288] width 49 height 9
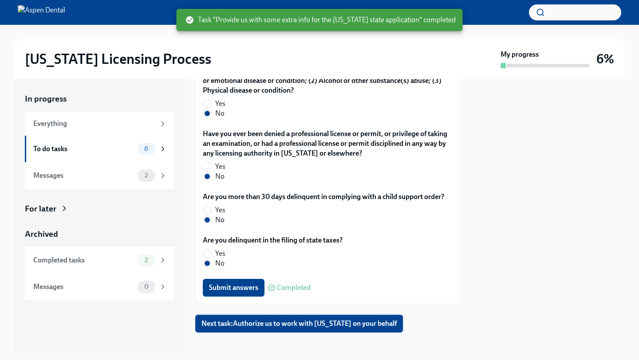
click at [288, 320] on span "Next task : Authorize us to work with [US_STATE] on your behalf" at bounding box center [299, 324] width 195 height 9
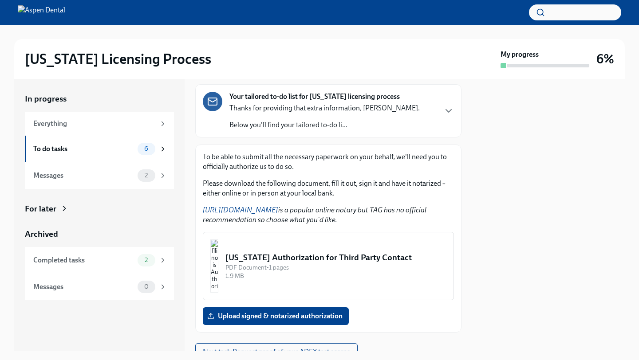
scroll to position [85, 0]
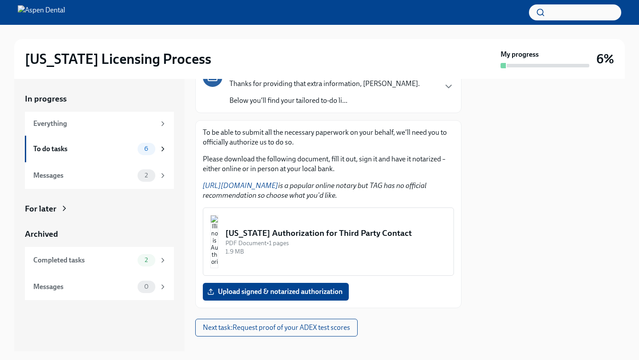
click at [218, 245] on img "button" at bounding box center [214, 241] width 8 height 53
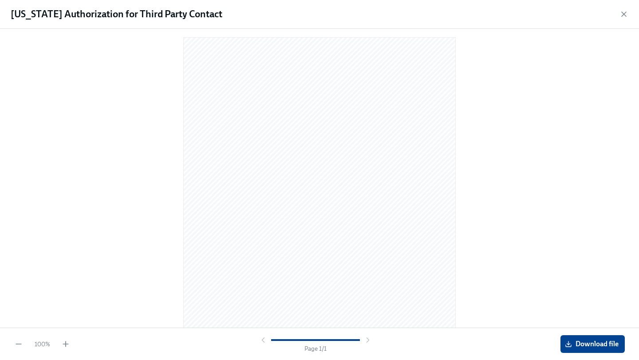
scroll to position [0, 0]
click at [603, 345] on span "Download file" at bounding box center [593, 344] width 52 height 9
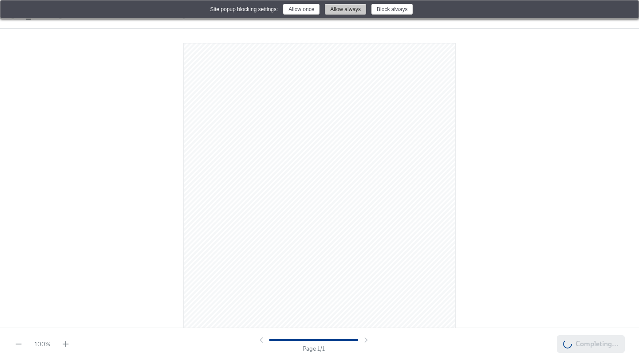
click at [345, 11] on button "Allow always" at bounding box center [345, 9] width 41 height 11
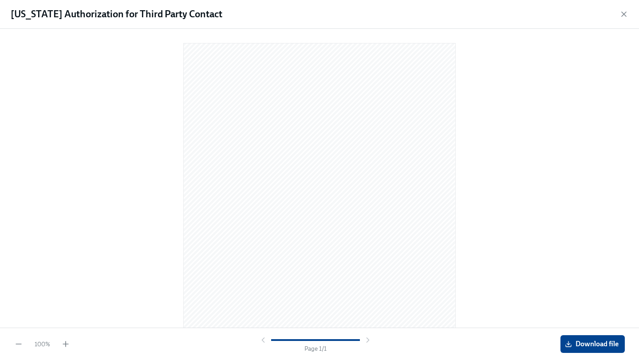
click at [622, 37] on div at bounding box center [319, 176] width 611 height 281
click at [622, 16] on icon "button" at bounding box center [624, 14] width 4 height 4
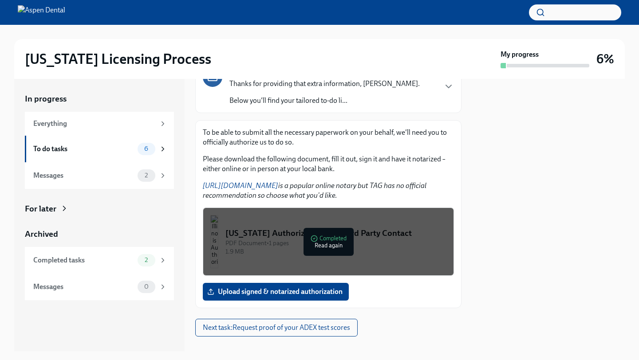
click at [537, 231] on div at bounding box center [548, 215] width 153 height 273
click at [539, 173] on div at bounding box center [548, 215] width 153 height 273
click at [384, 254] on div "1.9 MB" at bounding box center [335, 252] width 221 height 8
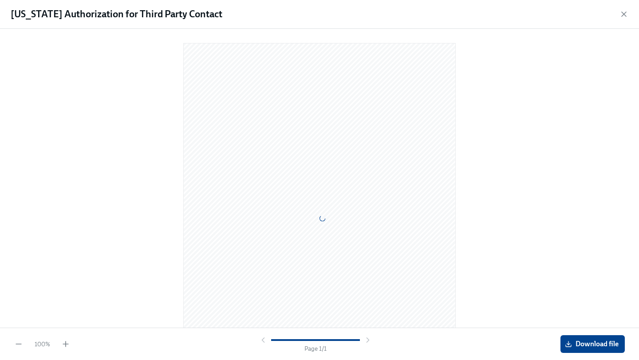
scroll to position [18, 0]
click at [581, 245] on div at bounding box center [319, 158] width 611 height 281
click at [625, 19] on div "[US_STATE] Authorization for Third Party Contact" at bounding box center [319, 14] width 639 height 29
click at [625, 15] on icon "button" at bounding box center [624, 14] width 9 height 9
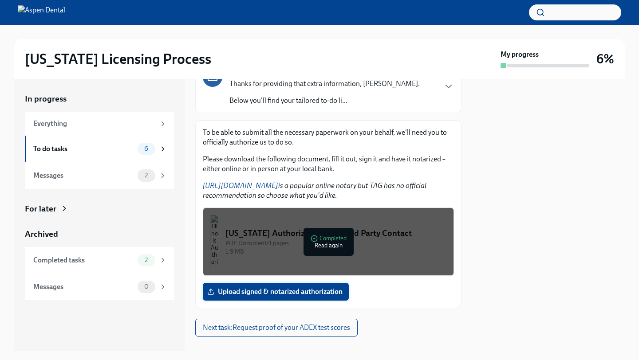
click at [340, 294] on span "Upload signed & notarized authorization" at bounding box center [276, 292] width 134 height 9
click at [0, 0] on input "Upload signed & notarized authorization" at bounding box center [0, 0] width 0 height 0
click at [391, 244] on div "PDF Document • 1 pages" at bounding box center [335, 243] width 221 height 8
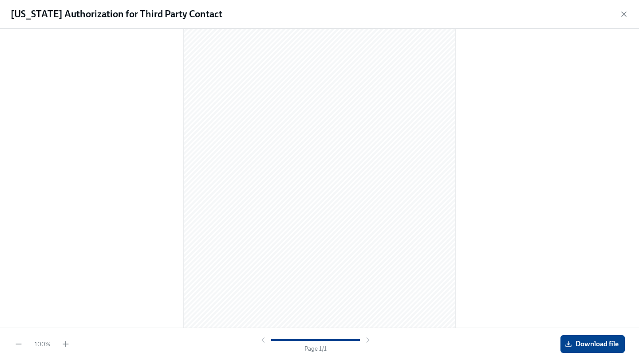
scroll to position [67, 0]
click at [581, 347] on span "Download file" at bounding box center [593, 344] width 52 height 9
click at [623, 18] on icon "button" at bounding box center [624, 14] width 9 height 9
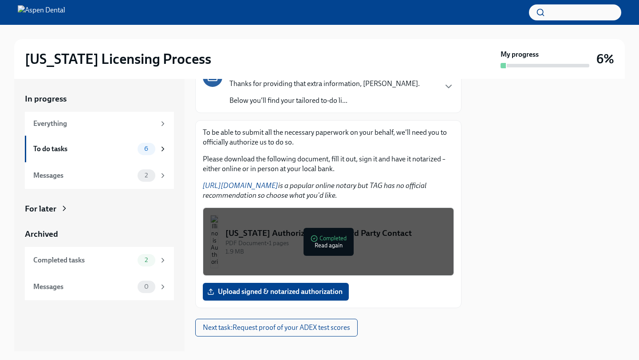
click at [489, 286] on div at bounding box center [548, 215] width 153 height 273
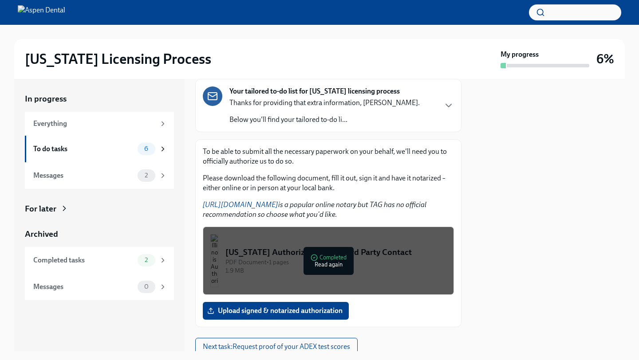
scroll to position [99, 0]
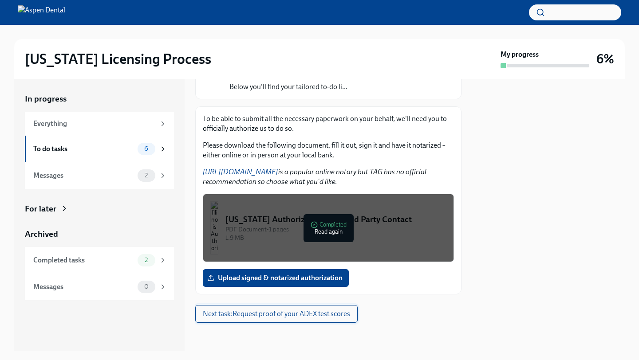
click at [335, 315] on span "Next task : Request proof of your ADEX test scores" at bounding box center [276, 314] width 147 height 9
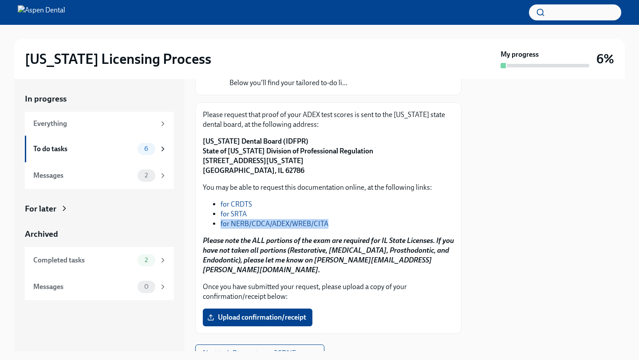
scroll to position [92, 0]
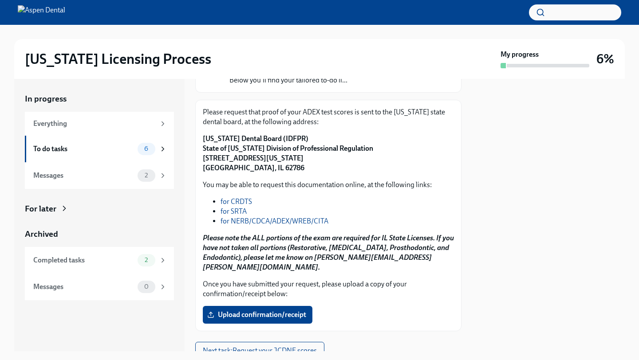
click at [295, 167] on p "[US_STATE] Dental Board (IDFPR) State of [US_STATE] Division of Professional Re…" at bounding box center [328, 153] width 251 height 39
drag, startPoint x: 361, startPoint y: 151, endPoint x: 204, endPoint y: 151, distance: 157.1
click at [204, 151] on p "[US_STATE] Dental Board (IDFPR) State of [US_STATE] Division of Professional Re…" at bounding box center [328, 153] width 251 height 39
copy strong "State of [US_STATE] Division of Professional Regulation"
click at [281, 170] on p "[US_STATE] Dental Board (IDFPR) State of [US_STATE] Division of Professional Re…" at bounding box center [328, 153] width 251 height 39
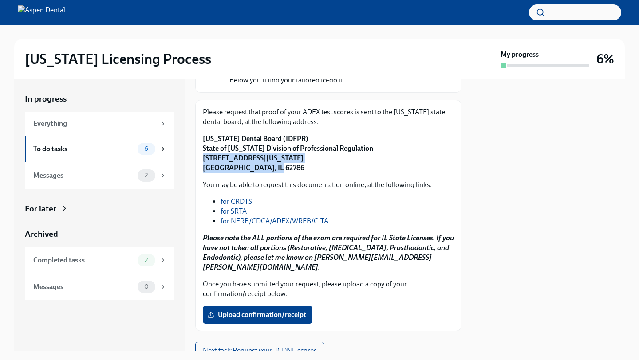
drag, startPoint x: 270, startPoint y: 169, endPoint x: 201, endPoint y: 159, distance: 69.5
click at [201, 159] on div "Please request that proof of your ADEX test scores is sent to the [US_STATE] st…" at bounding box center [328, 216] width 266 height 232
copy strong "[STREET_ADDRESS][US_STATE]"
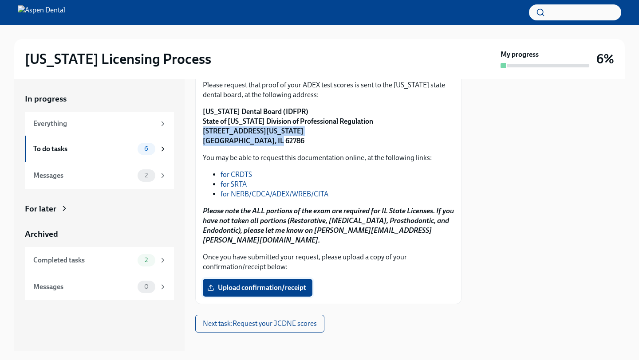
click at [293, 284] on span "Upload confirmation/receipt" at bounding box center [257, 288] width 97 height 9
click at [0, 0] on input "Upload confirmation/receipt" at bounding box center [0, 0] width 0 height 0
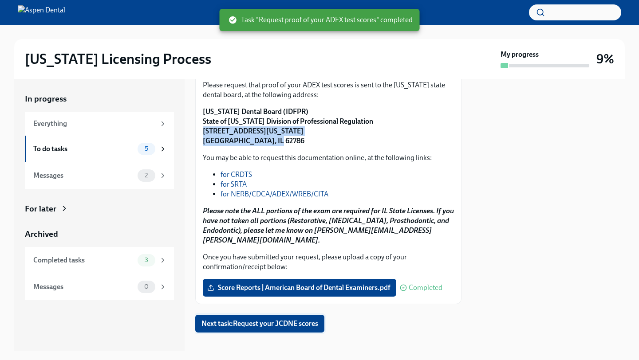
click at [296, 319] on button "Next task : Request your JCDNE scores" at bounding box center [259, 324] width 129 height 18
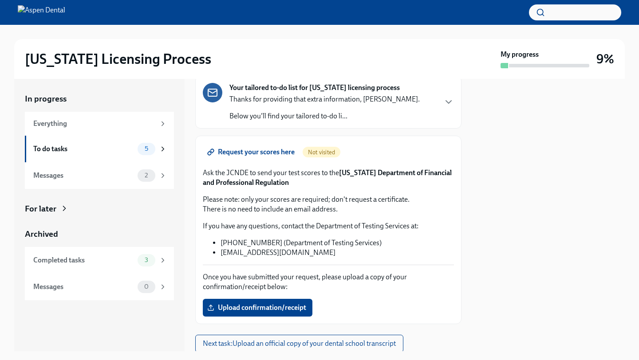
scroll to position [57, 0]
click at [282, 152] on span "Request your scores here" at bounding box center [252, 151] width 86 height 9
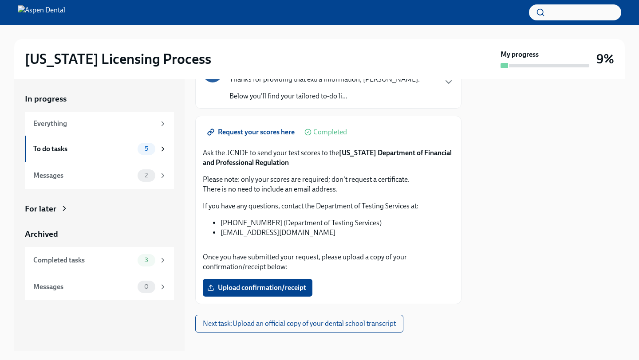
scroll to position [86, 0]
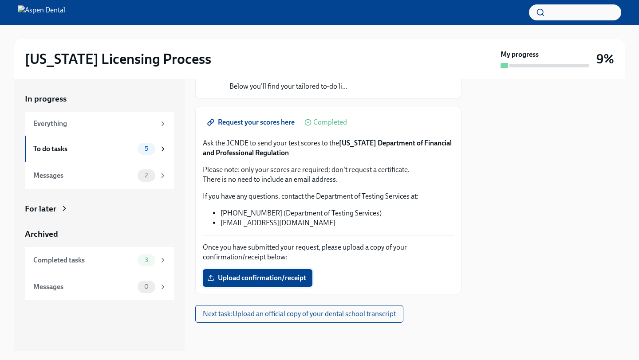
click at [278, 279] on span "Upload confirmation/receipt" at bounding box center [257, 278] width 97 height 9
click at [0, 0] on input "Upload confirmation/receipt" at bounding box center [0, 0] width 0 height 0
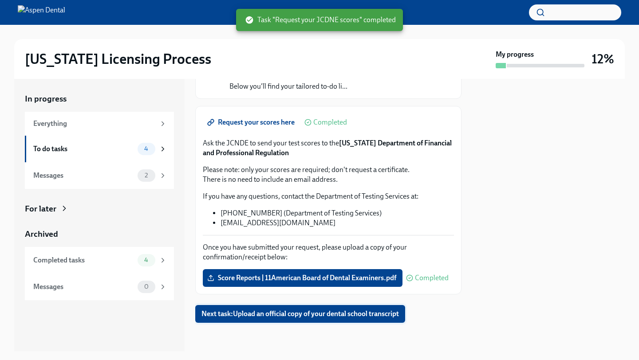
click at [363, 315] on span "Next task : Upload an official copy of your dental school transcript" at bounding box center [301, 314] width 198 height 9
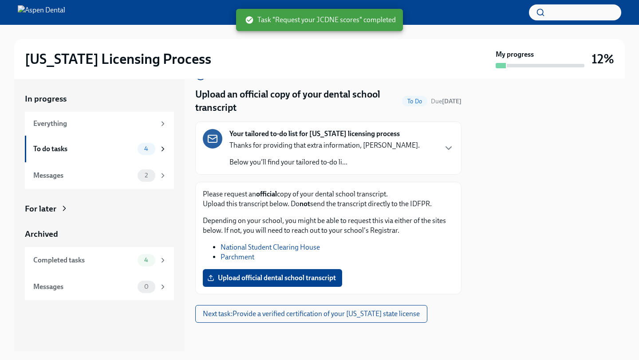
scroll to position [23, 0]
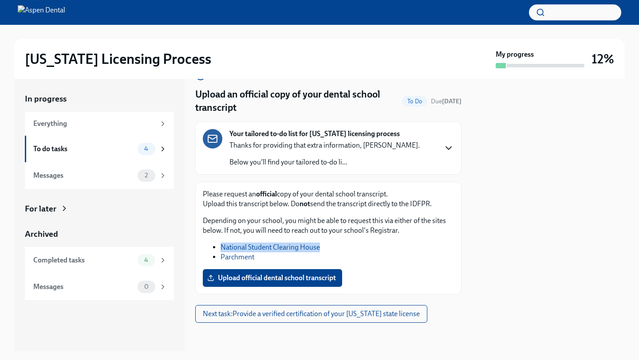
click at [446, 152] on icon "button" at bounding box center [448, 148] width 11 height 11
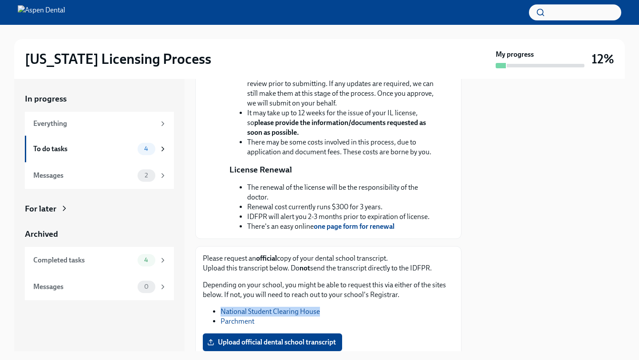
scroll to position [359, 0]
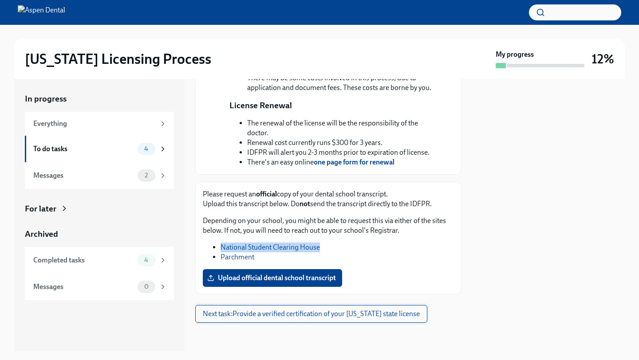
click at [331, 320] on button "Next task : Provide a verified certification of your [US_STATE] state license" at bounding box center [311, 314] width 232 height 18
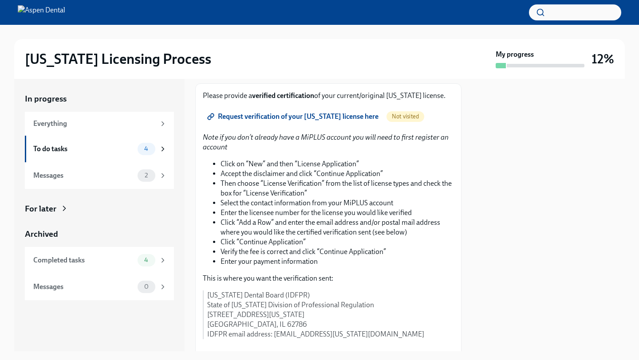
scroll to position [407, 0]
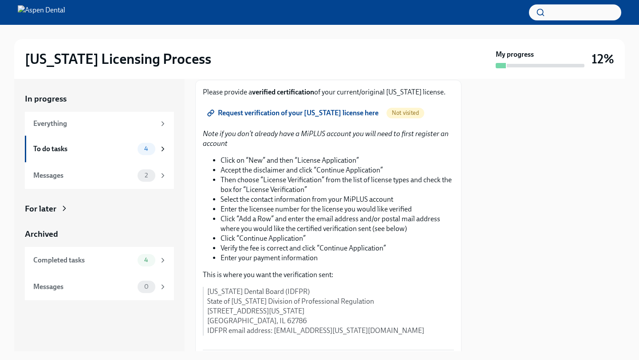
click at [316, 118] on span "Request verification of your [US_STATE] license here" at bounding box center [294, 113] width 170 height 9
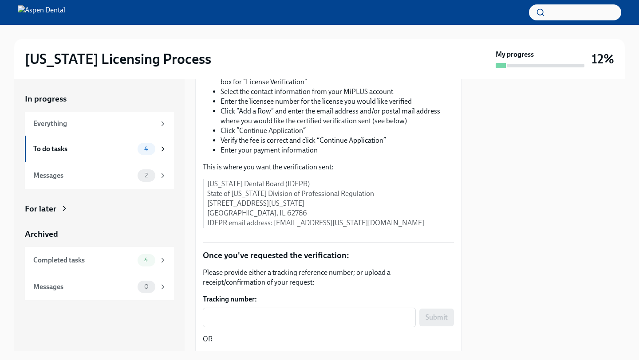
scroll to position [517, 0]
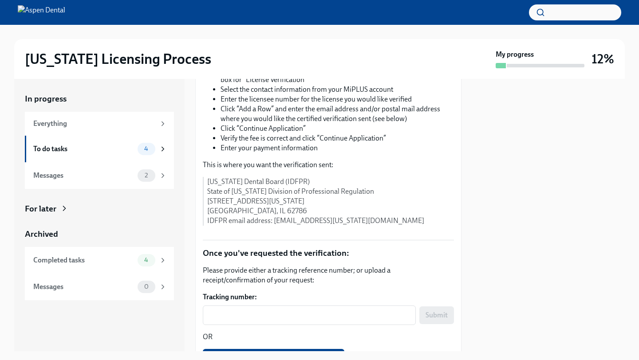
click at [364, 226] on p "[US_STATE] Dental Board (IDFPR) State of [US_STATE] Division of Professional Re…" at bounding box center [330, 201] width 247 height 49
drag, startPoint x: 366, startPoint y: 274, endPoint x: 273, endPoint y: 279, distance: 93.3
click at [273, 226] on p "[US_STATE] Dental Board (IDFPR) State of [US_STATE] Division of Professional Re…" at bounding box center [330, 201] width 247 height 49
copy p "[EMAIL_ADDRESS][US_STATE][DOMAIN_NAME]"
drag, startPoint x: 360, startPoint y: 246, endPoint x: 208, endPoint y: 246, distance: 152.7
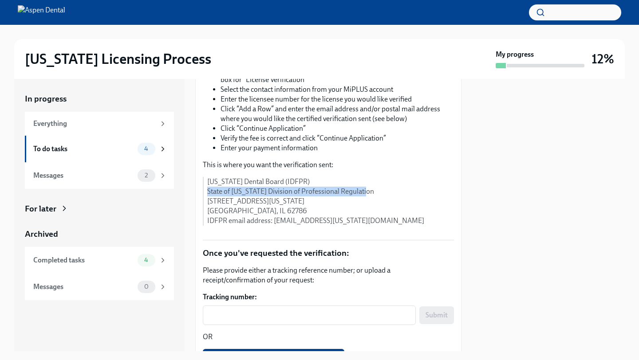
click at [208, 226] on p "[US_STATE] Dental Board (IDFPR) State of [US_STATE] Division of Professional Re…" at bounding box center [330, 201] width 247 height 49
copy p "State of [US_STATE] Division of Professional Regulation"
click at [310, 226] on p "[US_STATE] Dental Board (IDFPR) State of [US_STATE] Division of Professional Re…" at bounding box center [330, 201] width 247 height 49
drag, startPoint x: 323, startPoint y: 258, endPoint x: 208, endPoint y: 257, distance: 114.5
click at [208, 226] on p "[US_STATE] Dental Board (IDFPR) State of [US_STATE] Division of Professional Re…" at bounding box center [330, 201] width 247 height 49
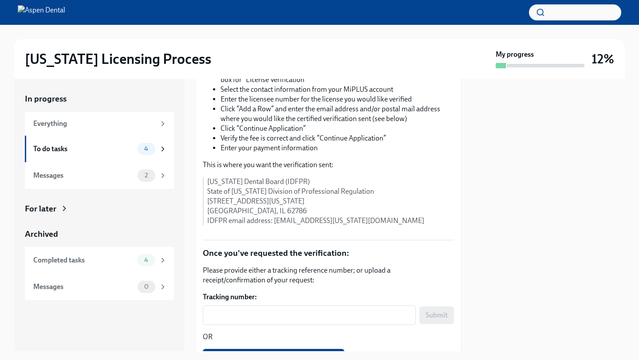
copy p "[STREET_ADDRESS][US_STATE]"
click at [237, 226] on p "[US_STATE] Dental Board (IDFPR) State of [US_STATE] Division of Professional Re…" at bounding box center [330, 201] width 247 height 49
click at [241, 226] on p "[US_STATE] Dental Board (IDFPR) State of [US_STATE] Division of Professional Re…" at bounding box center [330, 201] width 247 height 49
drag, startPoint x: 241, startPoint y: 266, endPoint x: 206, endPoint y: 263, distance: 34.8
click at [206, 226] on div "[US_STATE] Dental Board (IDFPR) State of [US_STATE] Division of Professional Re…" at bounding box center [328, 201] width 251 height 49
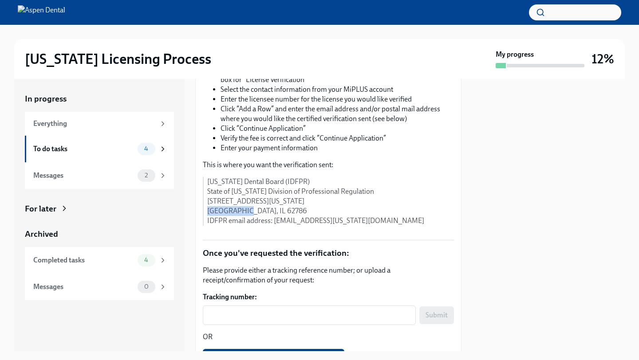
copy p "[GEOGRAPHIC_DATA]"
drag, startPoint x: 270, startPoint y: 265, endPoint x: 252, endPoint y: 266, distance: 18.2
click at [252, 226] on p "[US_STATE] Dental Board (IDFPR) State of [US_STATE] Division of Professional Re…" at bounding box center [330, 201] width 247 height 49
copy p "62786"
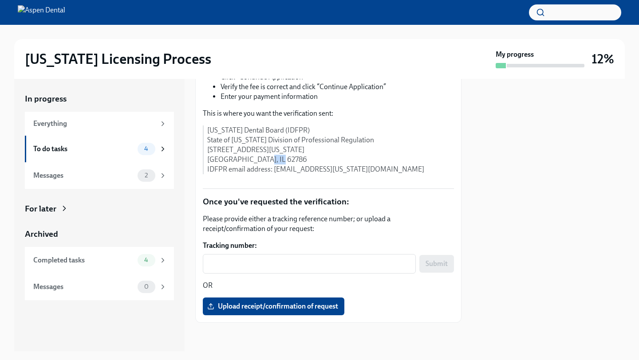
scroll to position [605, 0]
click at [244, 269] on textarea "Tracking number:" at bounding box center [309, 264] width 202 height 11
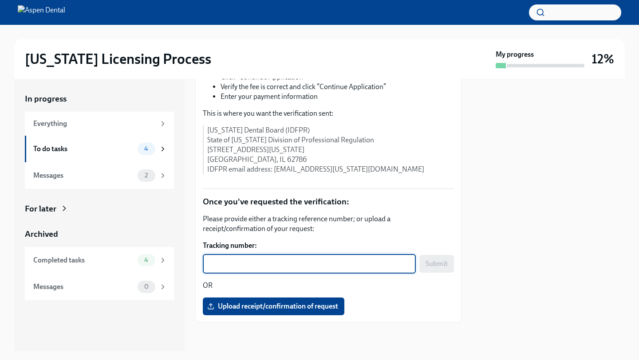
paste textarea "LV006908APP25"
type textarea "LV006908APP25"
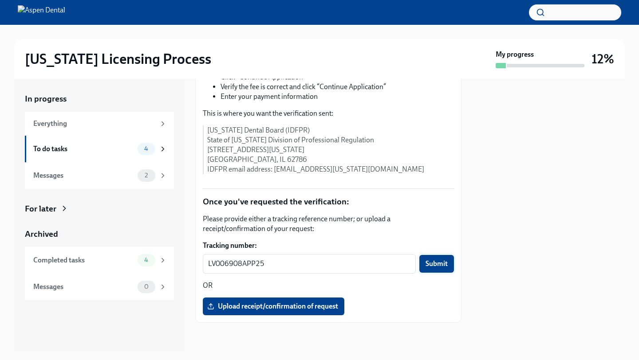
click at [431, 273] on button "Submit" at bounding box center [436, 264] width 35 height 18
click at [100, 142] on div "To do tasks 3" at bounding box center [99, 149] width 149 height 27
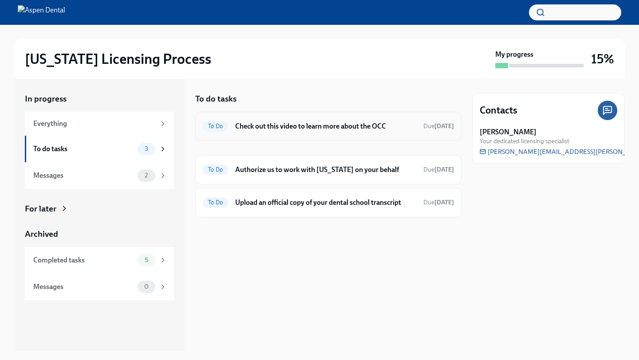
click at [269, 134] on div "To Do Check out this video to learn more about the OCC Due [DATE]" at bounding box center [328, 126] width 266 height 29
click at [249, 126] on h6 "Check out this video to learn more about the OCC" at bounding box center [325, 127] width 181 height 10
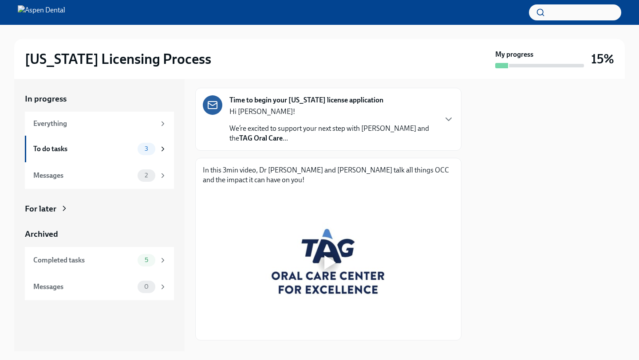
scroll to position [103, 0]
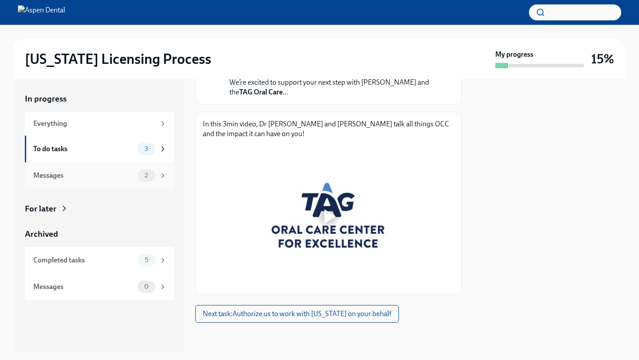
click at [136, 180] on div "Messages 2" at bounding box center [100, 176] width 134 height 12
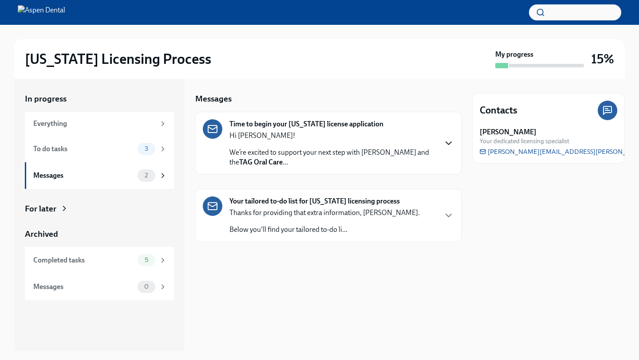
click at [447, 142] on icon "button" at bounding box center [448, 143] width 5 height 3
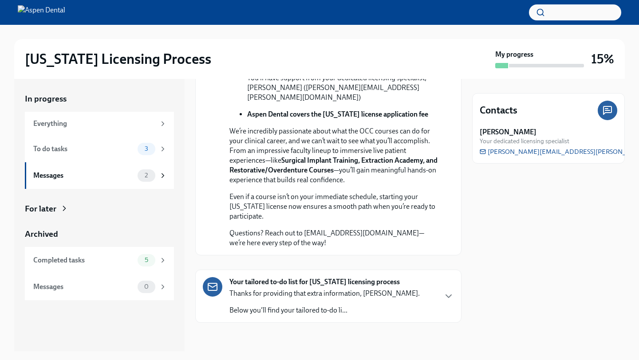
scroll to position [289, 0]
click at [428, 299] on div "Your tailored to-do list for [US_STATE] licensing process Thanks for providing …" at bounding box center [328, 296] width 251 height 38
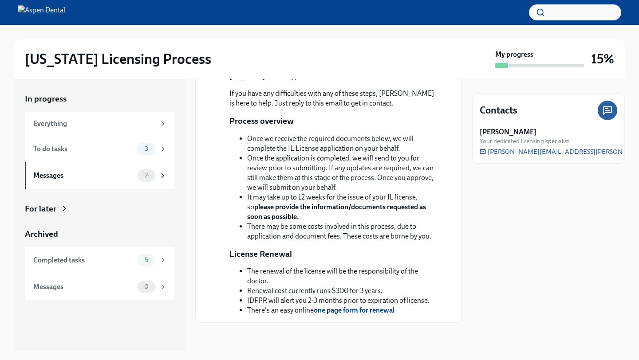
scroll to position [628, 0]
click at [67, 126] on div "Everything" at bounding box center [94, 124] width 122 height 10
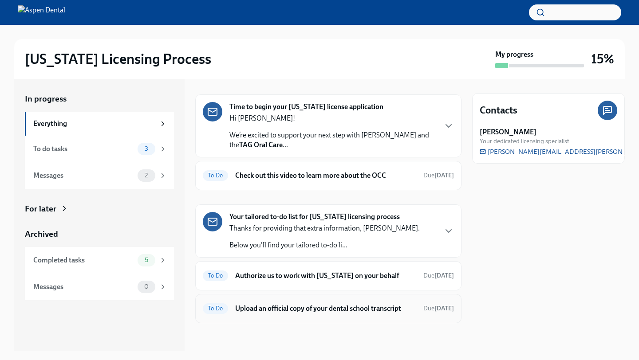
click at [344, 314] on div "To Do Upload an official copy of your dental school transcript Due [DATE]" at bounding box center [328, 309] width 251 height 14
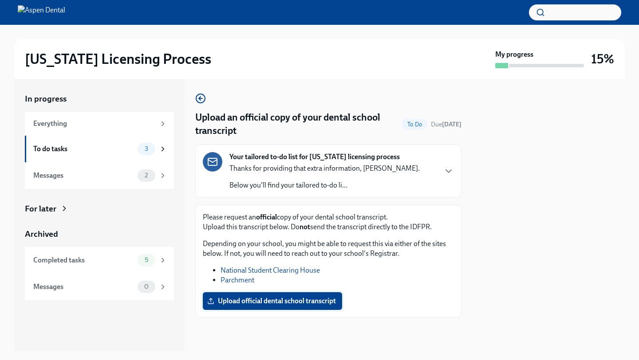
click at [305, 299] on span "Upload official dental school transcript" at bounding box center [272, 301] width 127 height 9
click at [0, 0] on input "Upload official dental school transcript" at bounding box center [0, 0] width 0 height 0
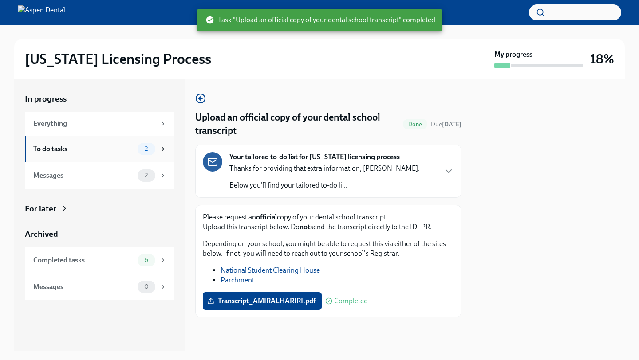
click at [149, 142] on div "To do tasks 2" at bounding box center [99, 149] width 149 height 27
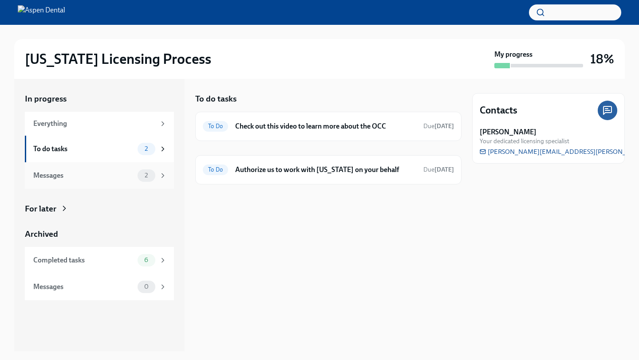
click at [129, 176] on div "Messages" at bounding box center [83, 176] width 101 height 10
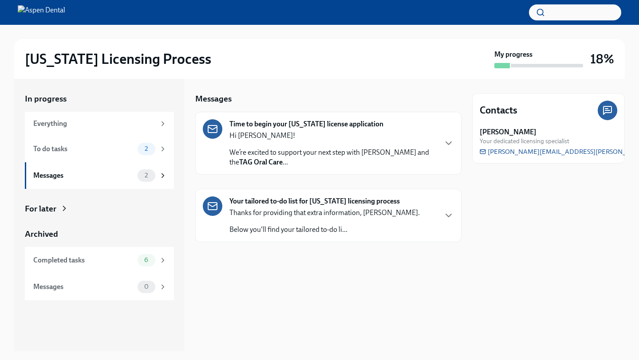
click at [453, 225] on div "Your tailored to-do list for [US_STATE] licensing process Thanks for providing …" at bounding box center [328, 216] width 251 height 38
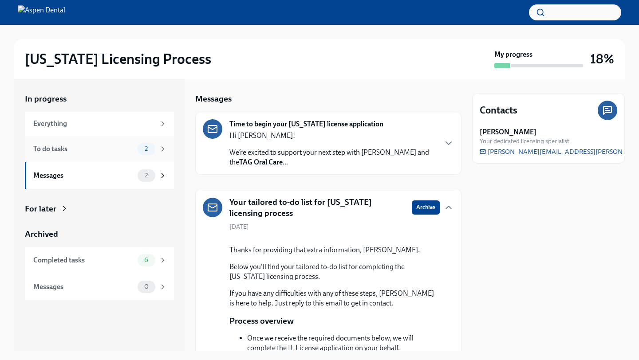
click at [110, 158] on div "To do tasks 2" at bounding box center [99, 149] width 149 height 27
